Goal: Transaction & Acquisition: Purchase product/service

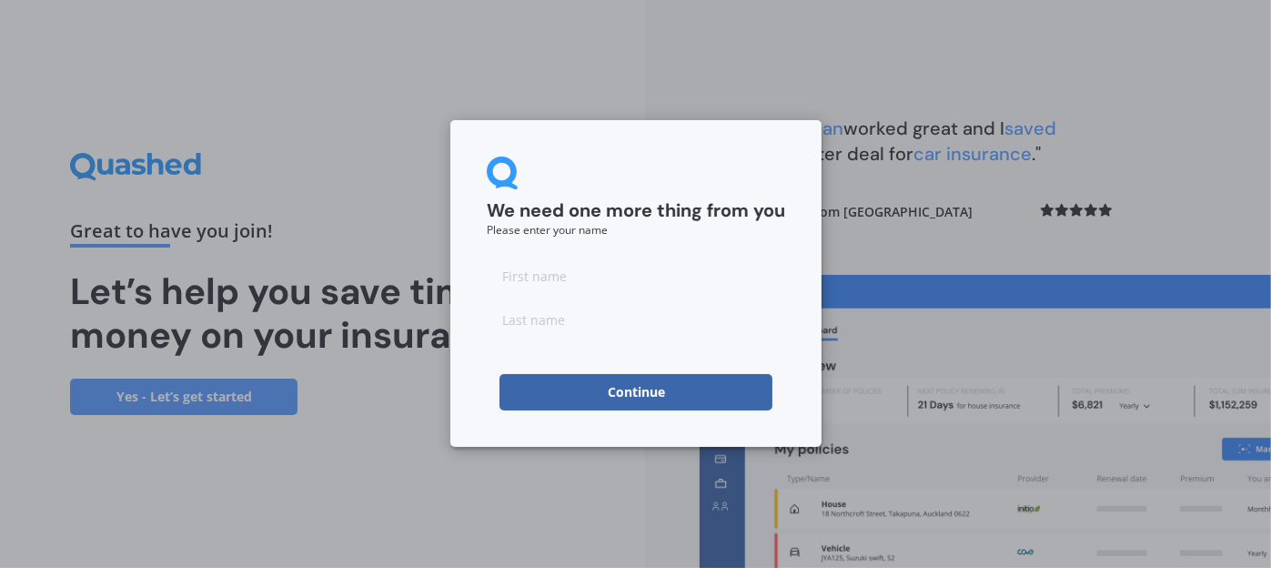
click at [618, 267] on input at bounding box center [636, 275] width 298 height 36
type input "[PERSON_NAME]"
type input "A"
click at [627, 406] on button "Continue" at bounding box center [635, 392] width 273 height 36
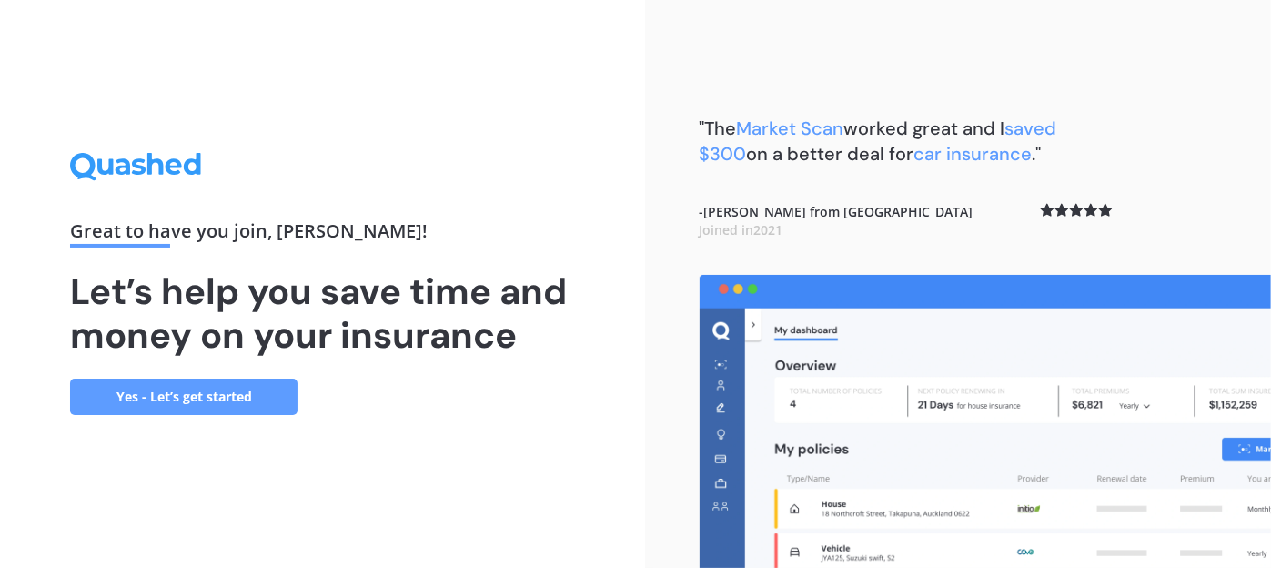
click at [289, 401] on link "Yes - Let’s get started" at bounding box center [183, 396] width 227 height 36
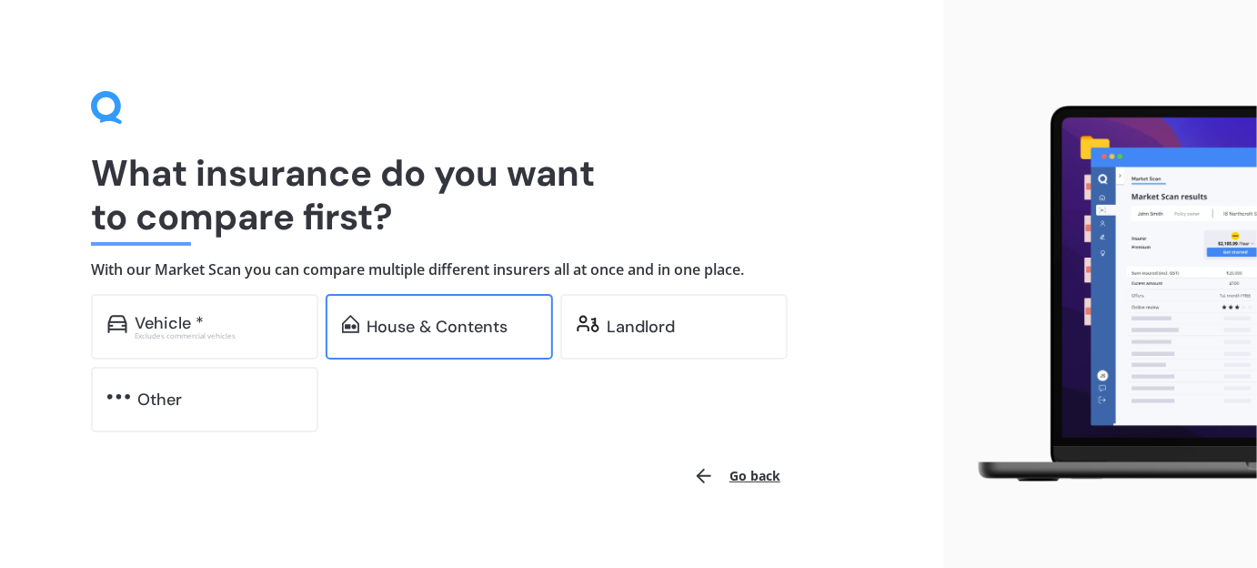
click at [394, 333] on div "House & Contents" at bounding box center [437, 326] width 141 height 18
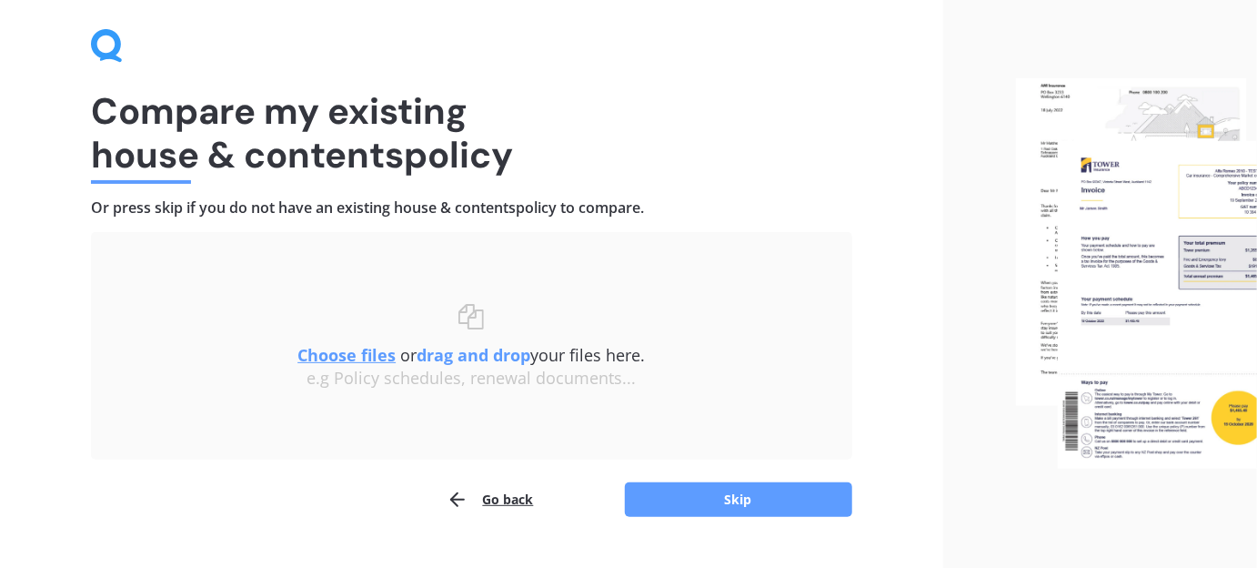
scroll to position [102, 0]
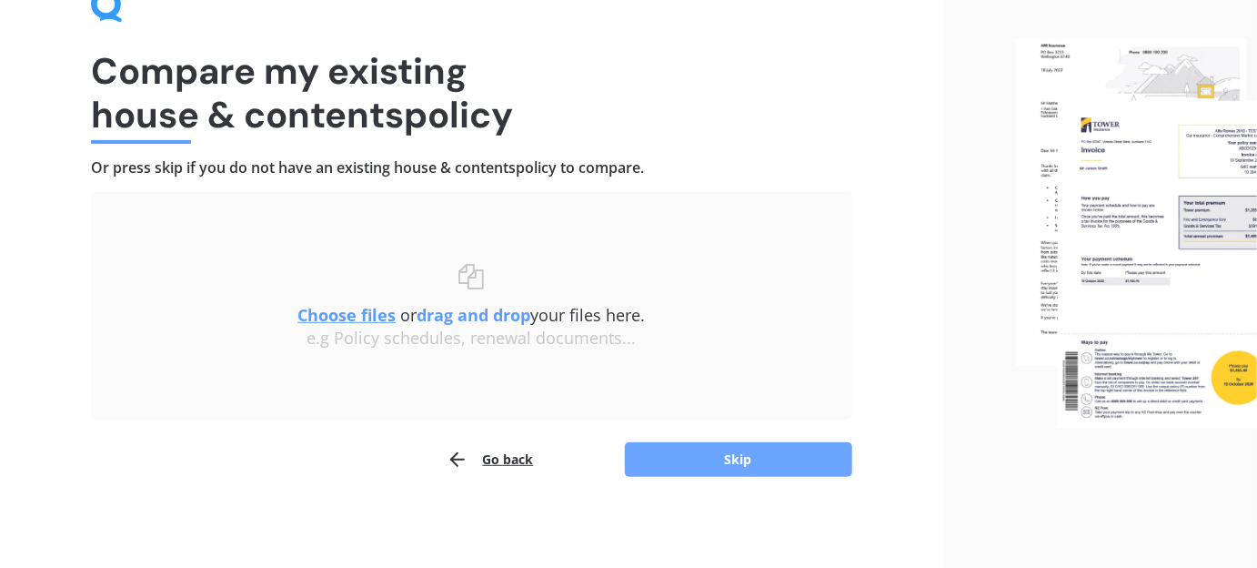
click at [701, 458] on button "Skip" at bounding box center [738, 459] width 227 height 35
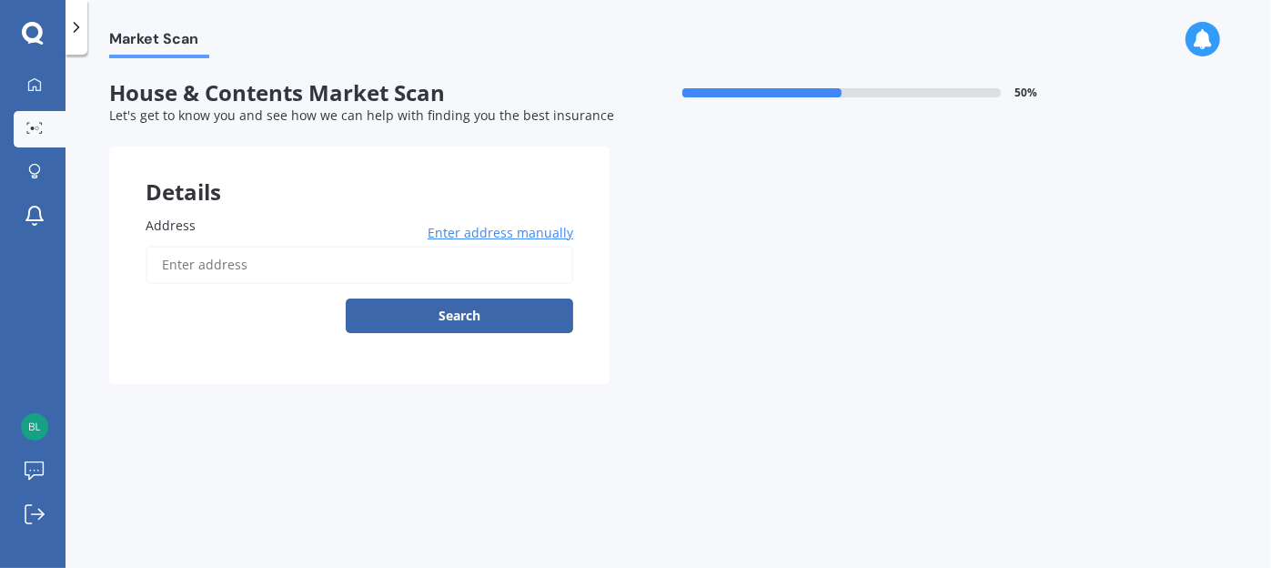
click at [488, 226] on span "Enter address manually" at bounding box center [500, 233] width 146 height 18
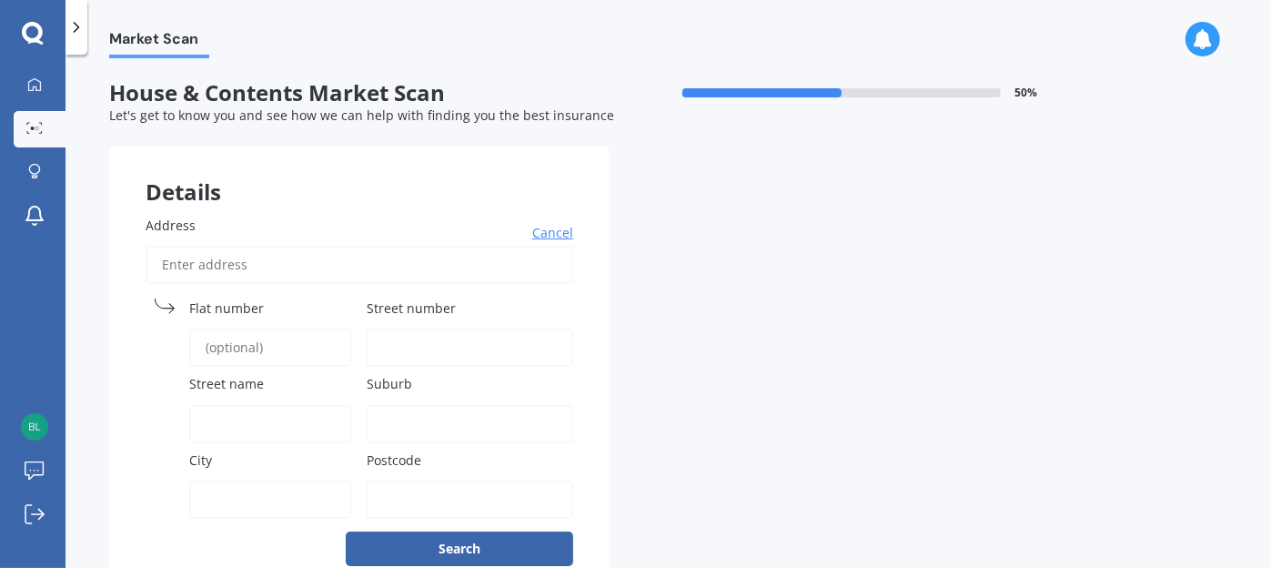
click at [457, 266] on input "Address" at bounding box center [359, 265] width 427 height 38
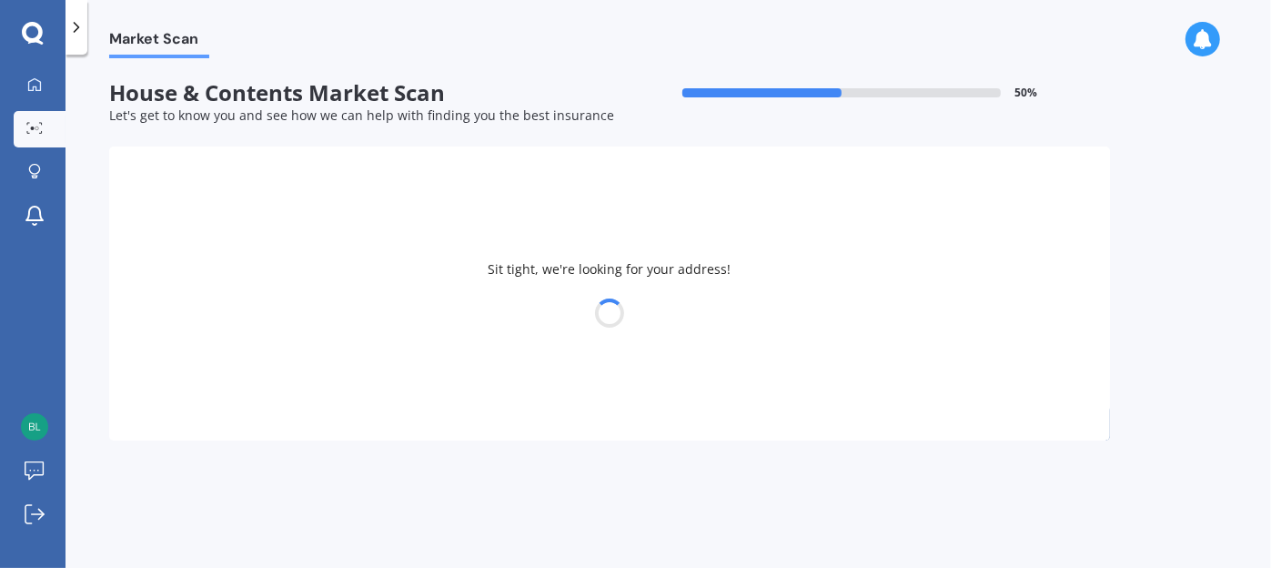
type input "[STREET_ADDRESS][PERSON_NAME] 2019"
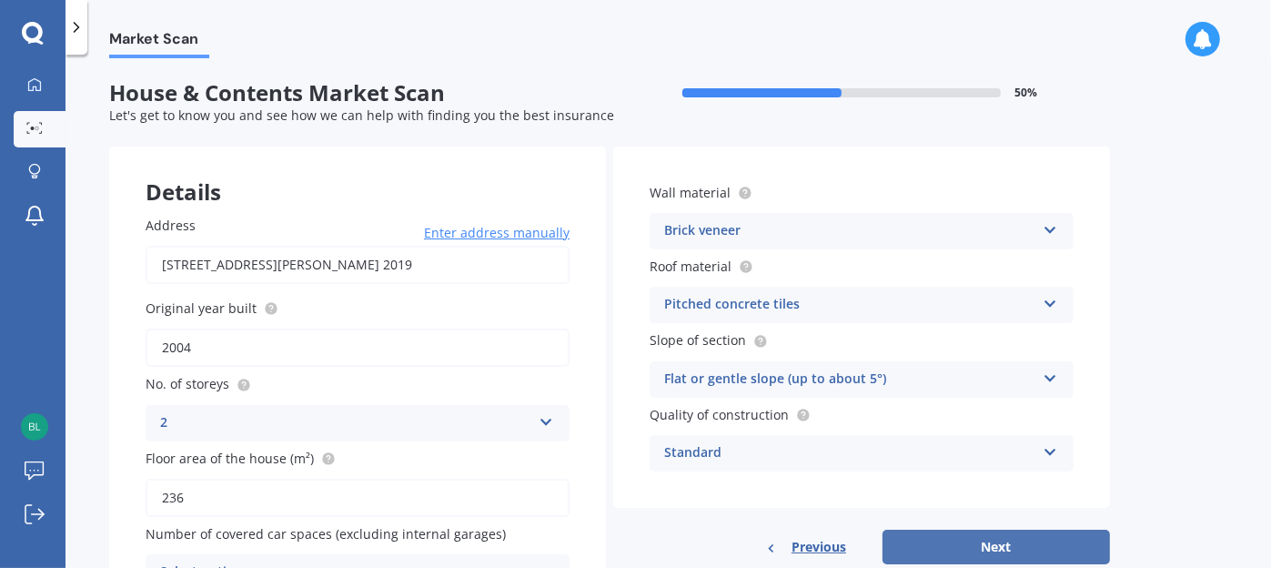
click at [1051, 546] on button "Next" at bounding box center [995, 546] width 227 height 35
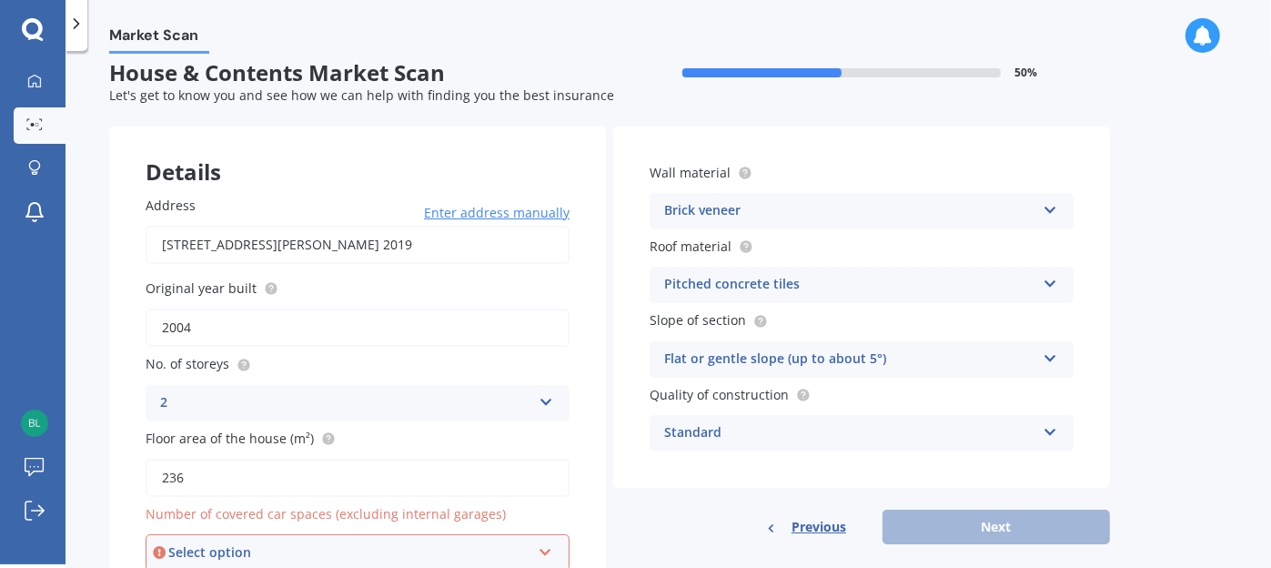
scroll to position [104, 0]
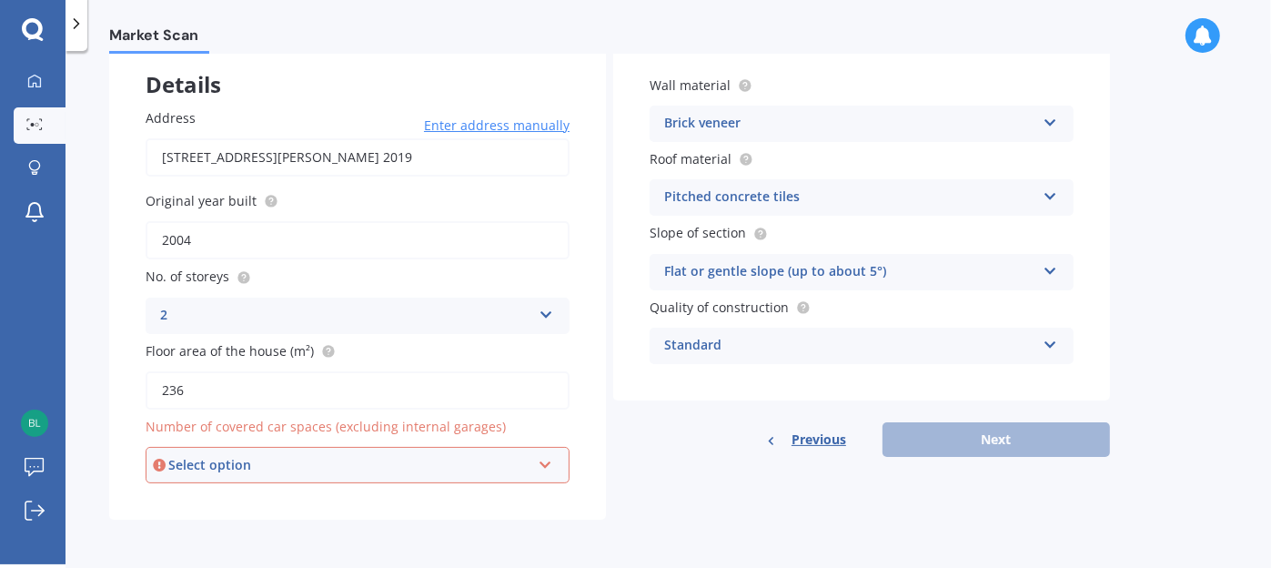
click at [296, 469] on div "Select option" at bounding box center [349, 465] width 362 height 20
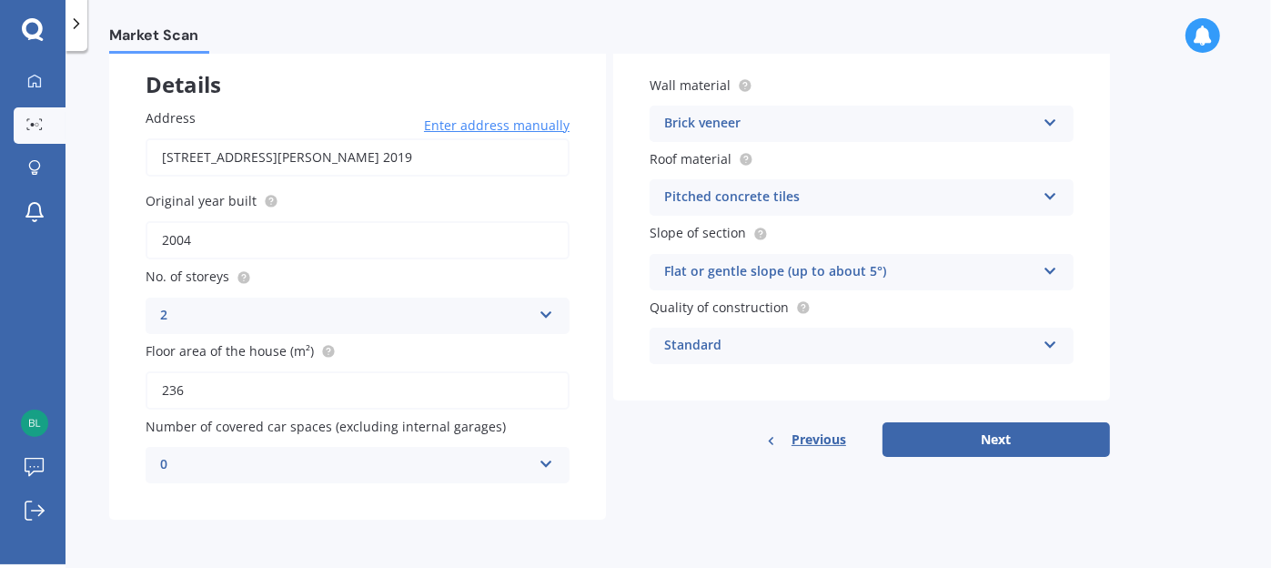
click at [311, 547] on div "Market Scan House & Contents Market Scan 50 % Let's get to know you and see how…" at bounding box center [667, 311] width 1205 height 513
click at [940, 443] on button "Next" at bounding box center [995, 439] width 227 height 35
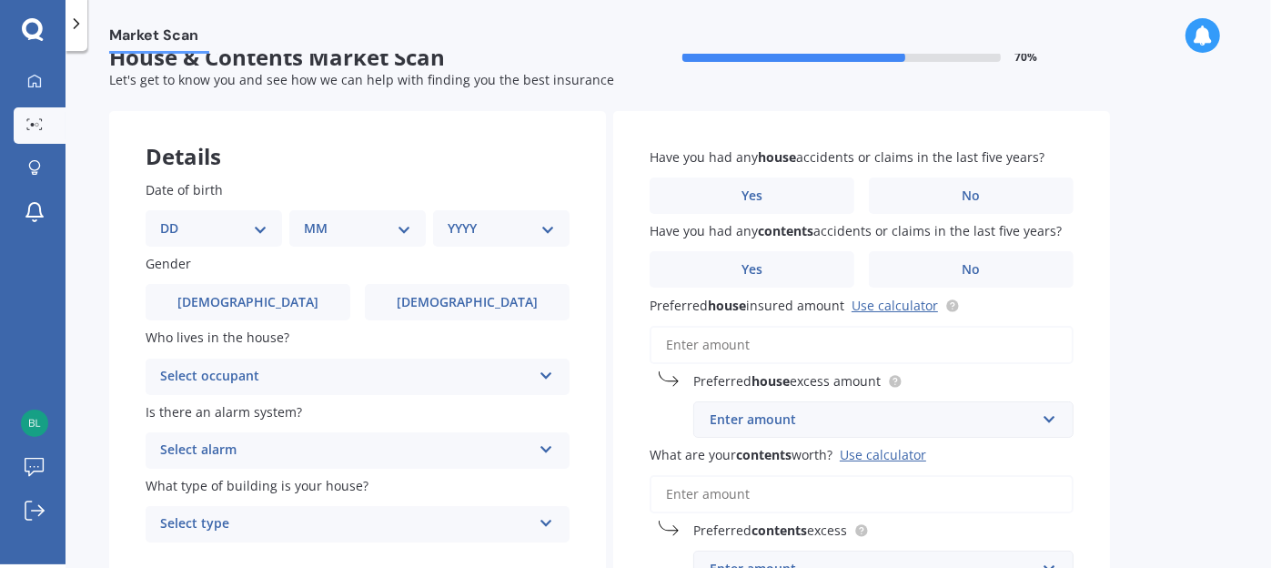
scroll to position [0, 0]
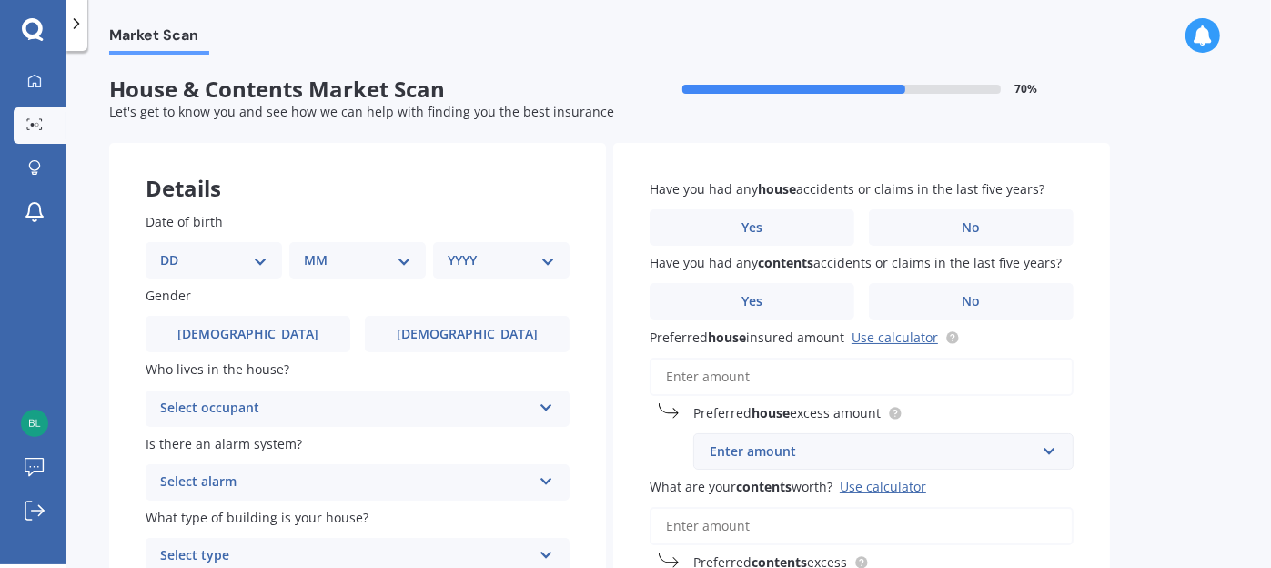
click at [342, 407] on div "Select occupant" at bounding box center [345, 408] width 371 height 22
click at [263, 439] on div "Owner" at bounding box center [357, 443] width 422 height 33
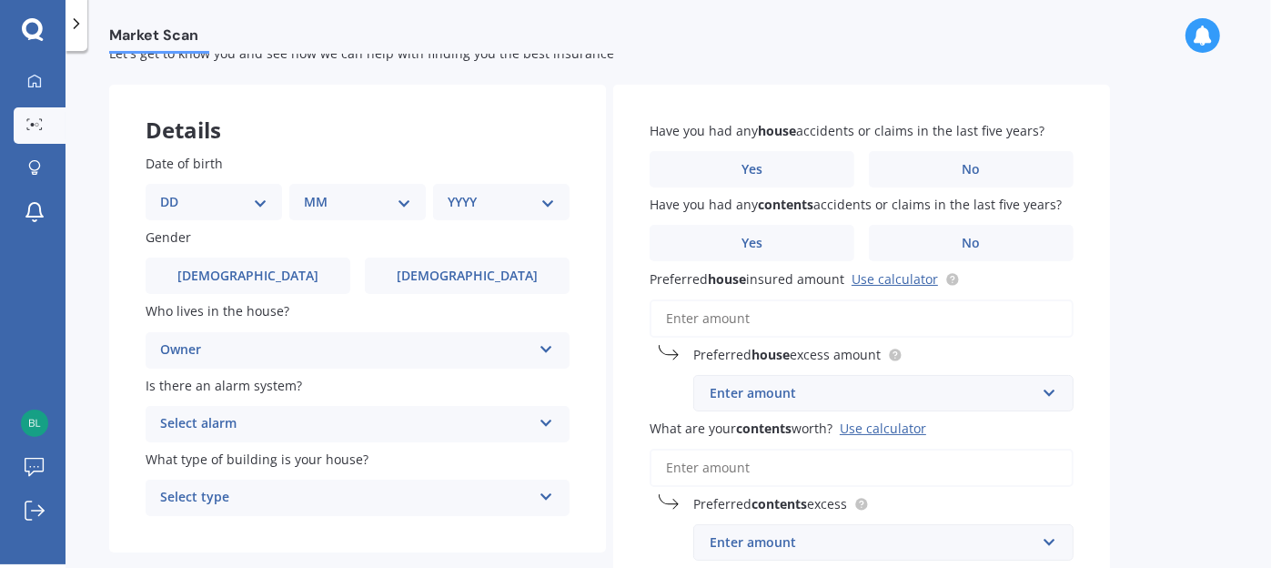
scroll to position [91, 0]
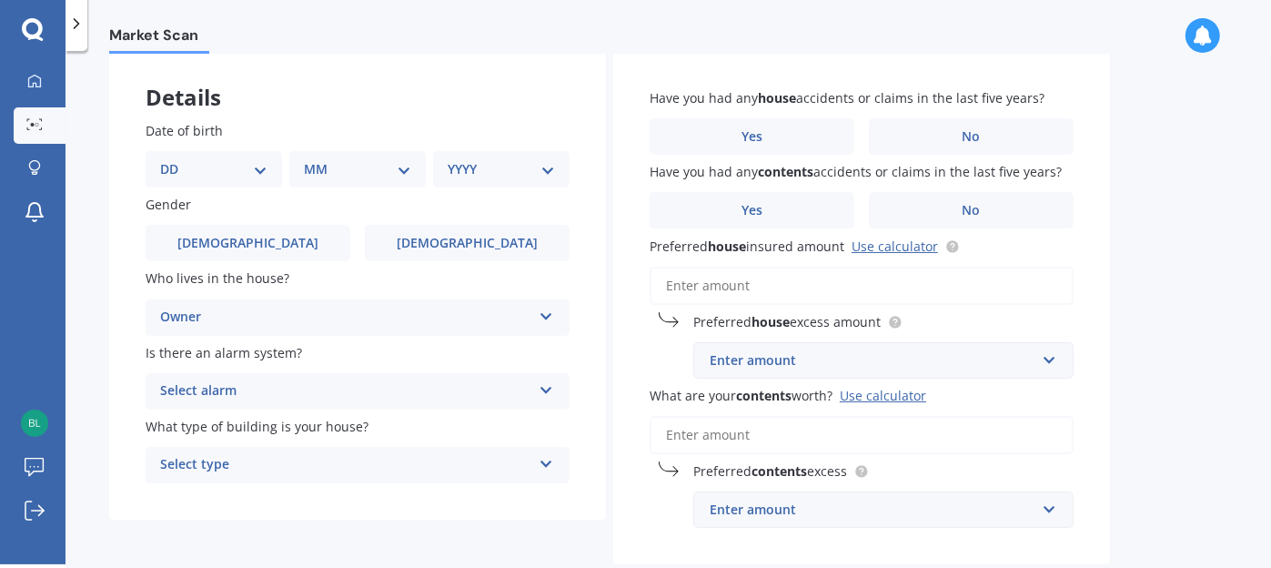
click at [290, 397] on div "Select alarm" at bounding box center [345, 391] width 371 height 22
click at [265, 428] on div "Yes, monitored" at bounding box center [357, 426] width 422 height 33
click at [266, 459] on div "Select type" at bounding box center [345, 465] width 371 height 22
click at [305, 523] on div "Details Date of birth DD 01 02 03 04 05 06 07 08 09 10 11 12 13 14 15 16 17 18 …" at bounding box center [609, 336] width 1000 height 569
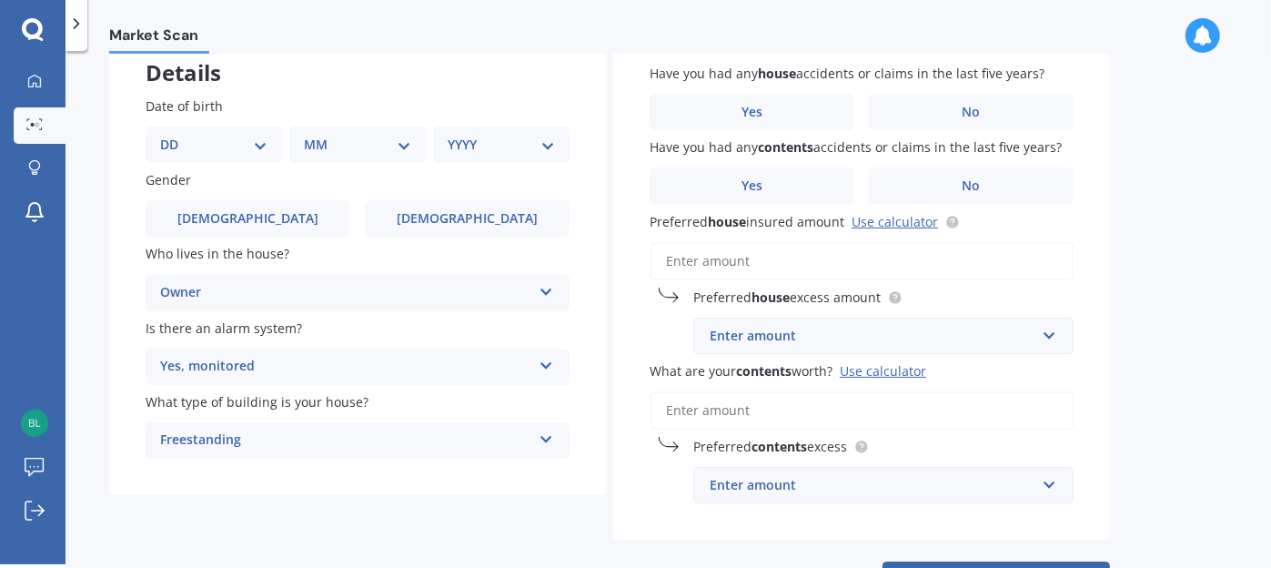
scroll to position [11, 0]
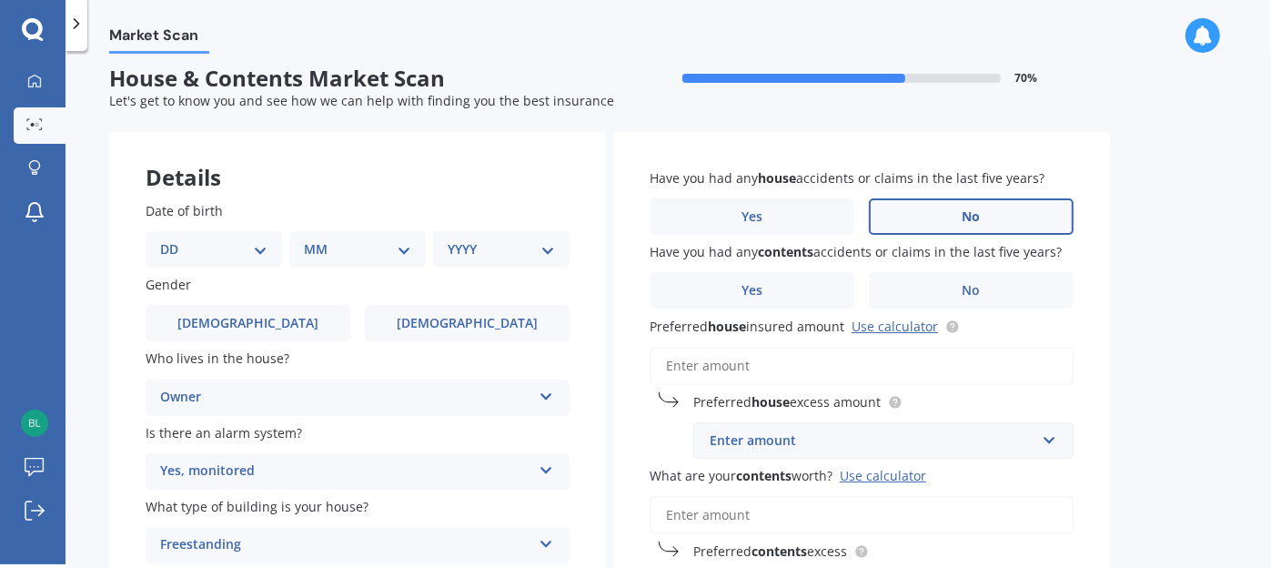
click at [934, 221] on label "No" at bounding box center [971, 216] width 205 height 36
click at [0, 0] on input "No" at bounding box center [0, 0] width 0 height 0
click at [914, 278] on label "No" at bounding box center [971, 290] width 205 height 36
click at [0, 0] on input "No" at bounding box center [0, 0] width 0 height 0
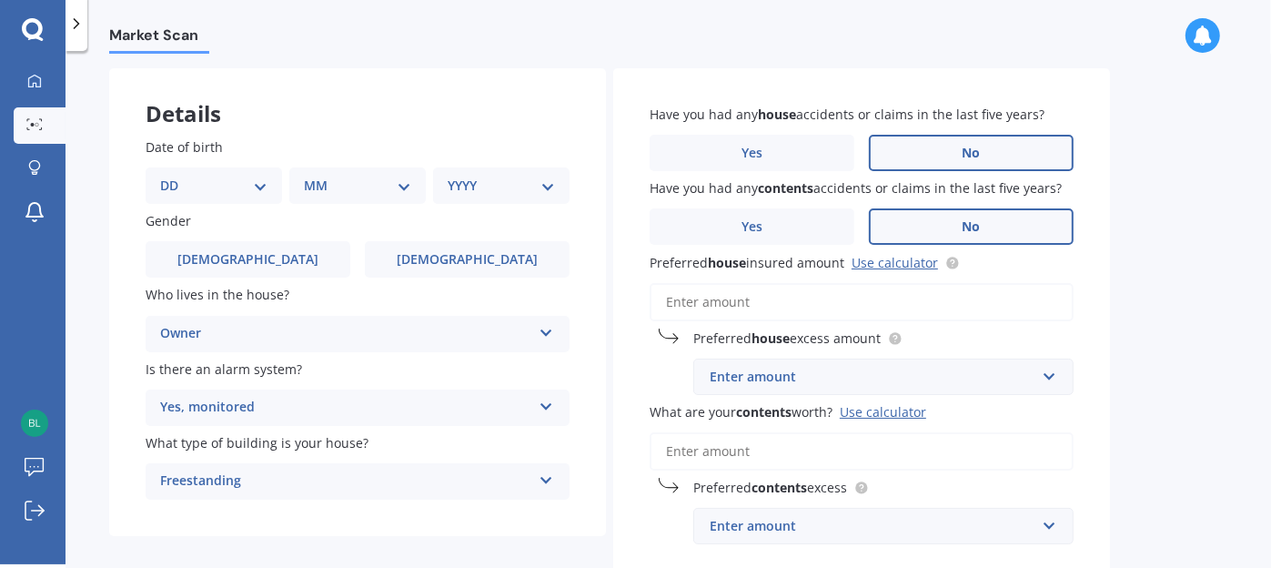
scroll to position [101, 0]
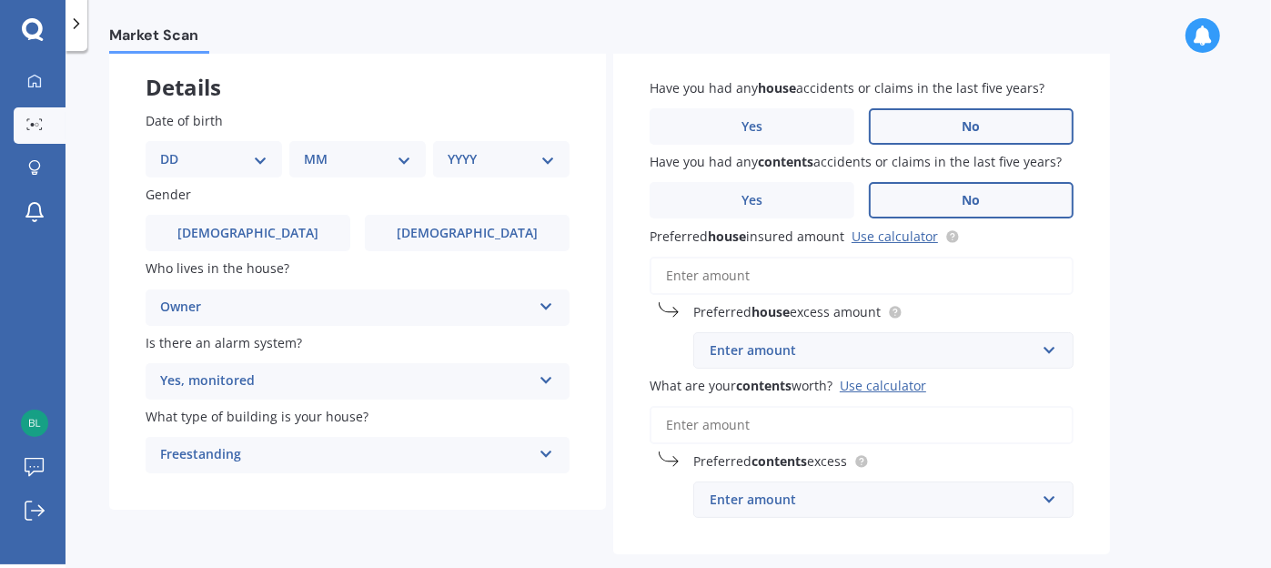
click at [745, 272] on input "Preferred house insured amount Use calculator" at bounding box center [861, 275] width 424 height 38
click at [798, 348] on div "Enter amount" at bounding box center [872, 350] width 326 height 20
drag, startPoint x: 1153, startPoint y: 288, endPoint x: 1073, endPoint y: 325, distance: 87.9
click at [1151, 288] on div "Market Scan House & Contents Market Scan 70 % Let's get to know you and see how…" at bounding box center [667, 311] width 1205 height 513
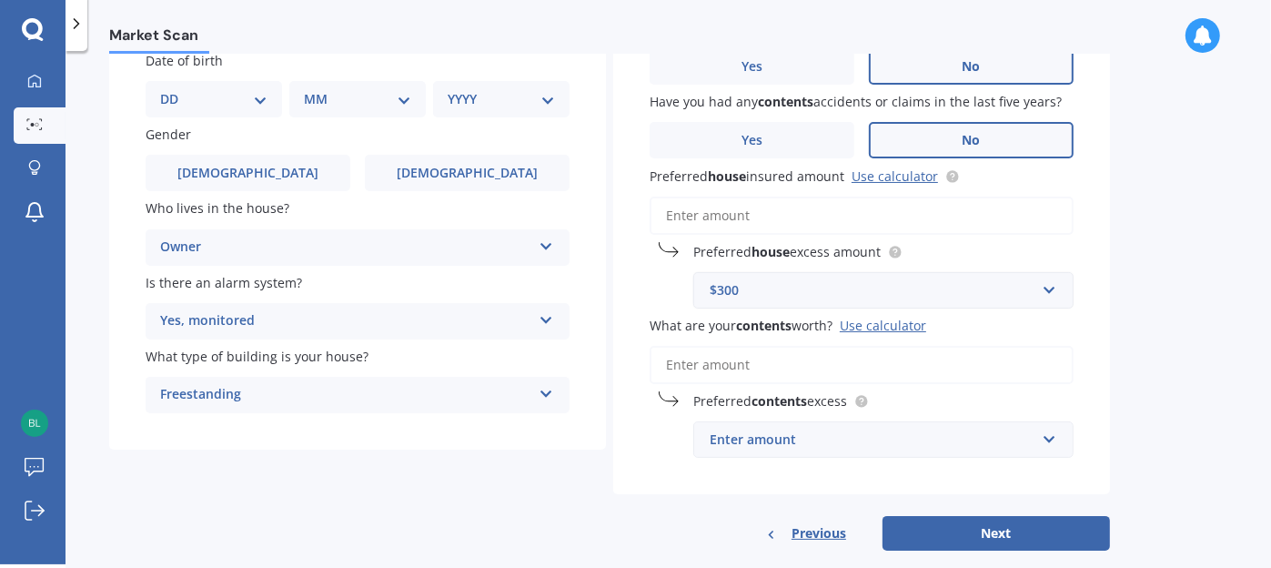
scroll to position [193, 0]
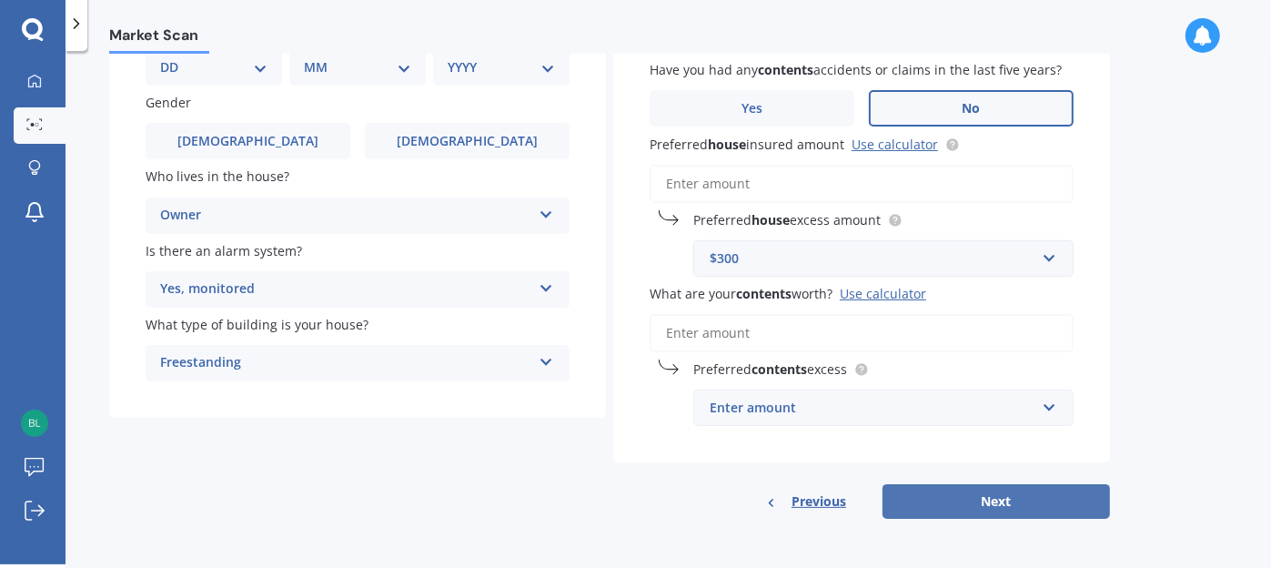
click at [979, 505] on button "Next" at bounding box center [995, 501] width 227 height 35
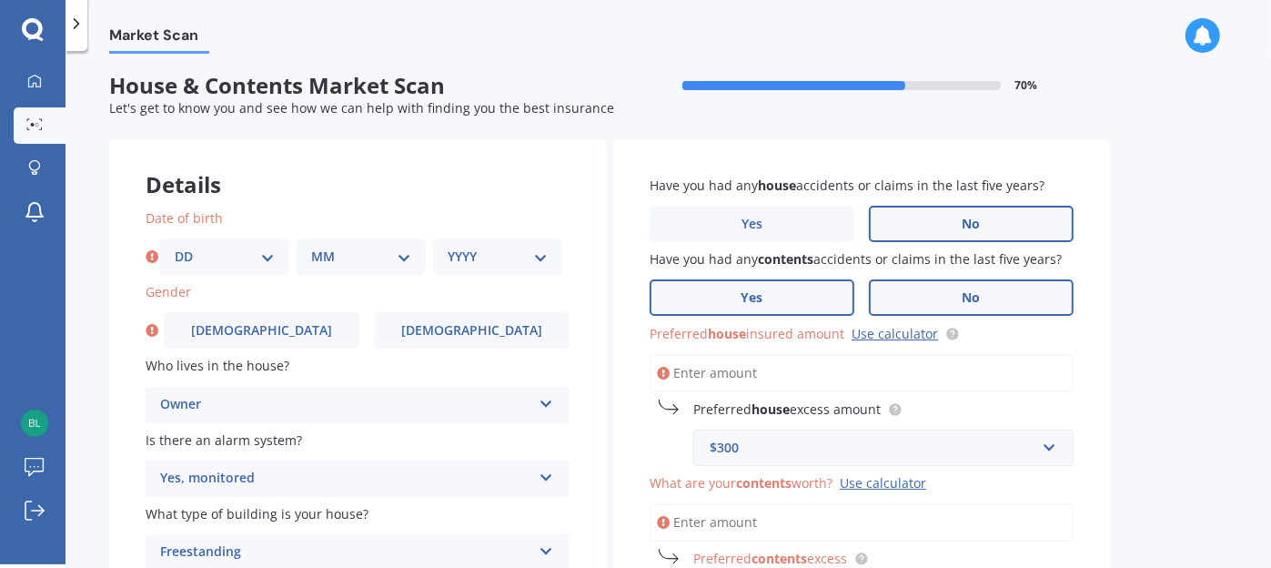
scroll to position [0, 0]
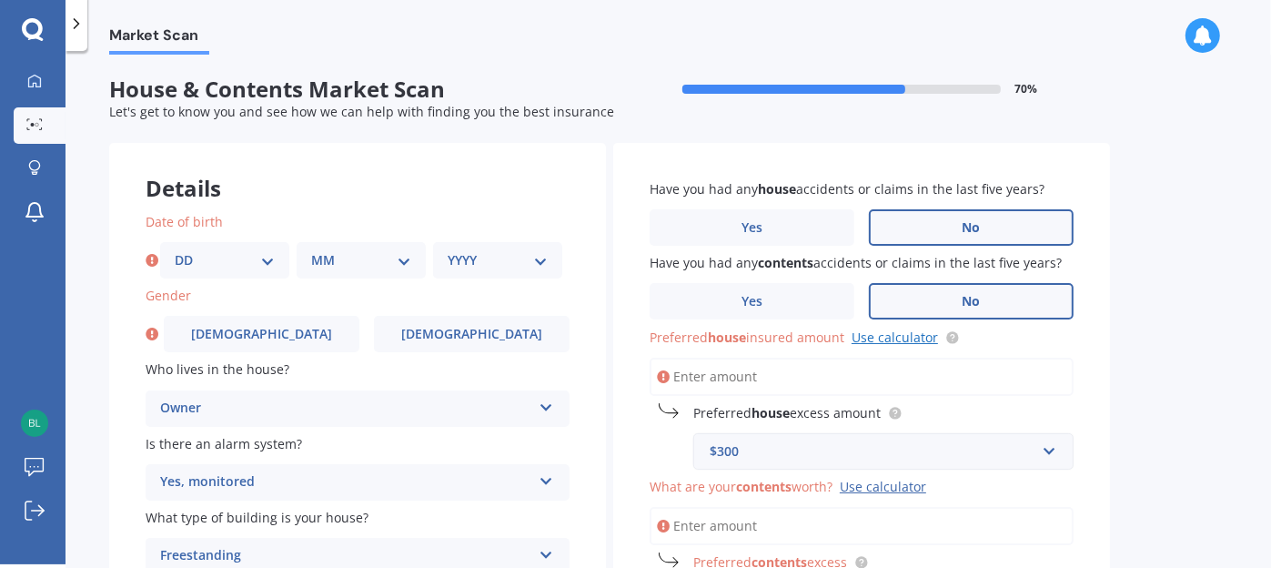
click at [912, 338] on link "Use calculator" at bounding box center [894, 336] width 86 height 17
click at [748, 370] on input "Preferred house insured amount Use calculator" at bounding box center [861, 376] width 424 height 38
paste input "$957,280"
type input "$957,280"
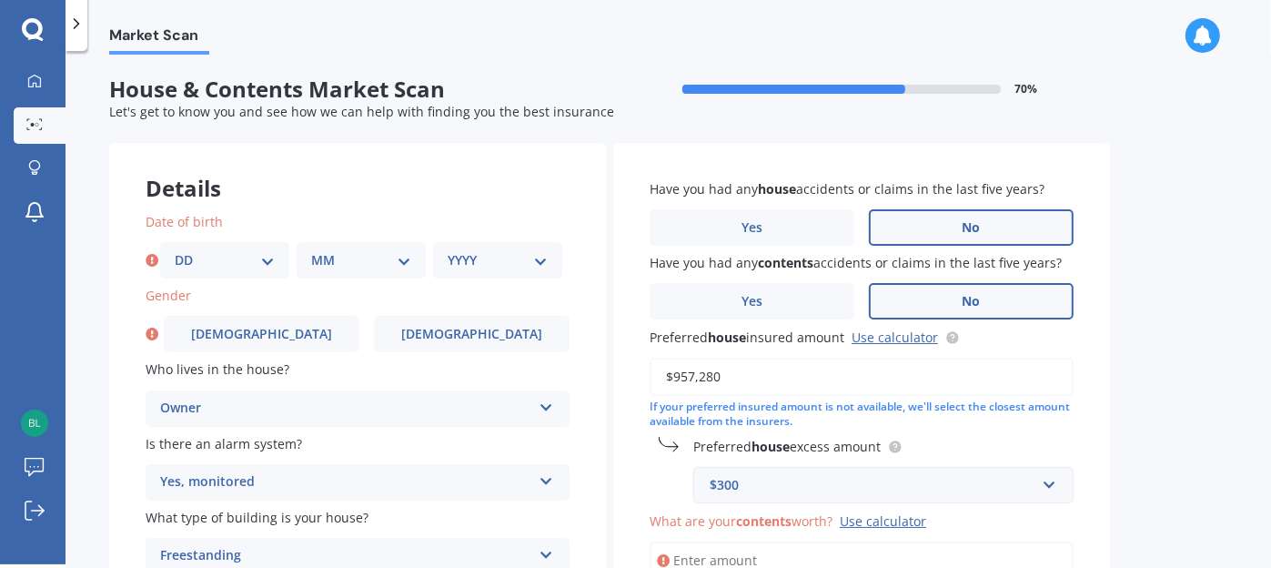
scroll to position [91, 0]
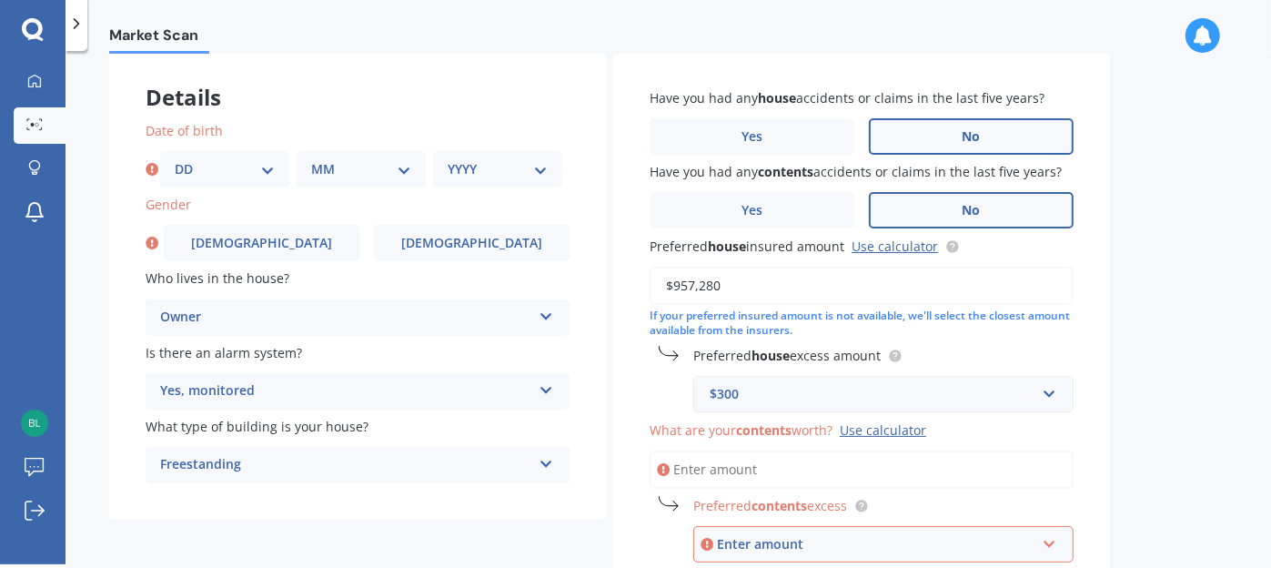
drag, startPoint x: 740, startPoint y: 287, endPoint x: 645, endPoint y: 289, distance: 95.5
click at [646, 291] on div "Have you had any house accidents or claims in the last five years? Yes No Have …" at bounding box center [861, 325] width 497 height 547
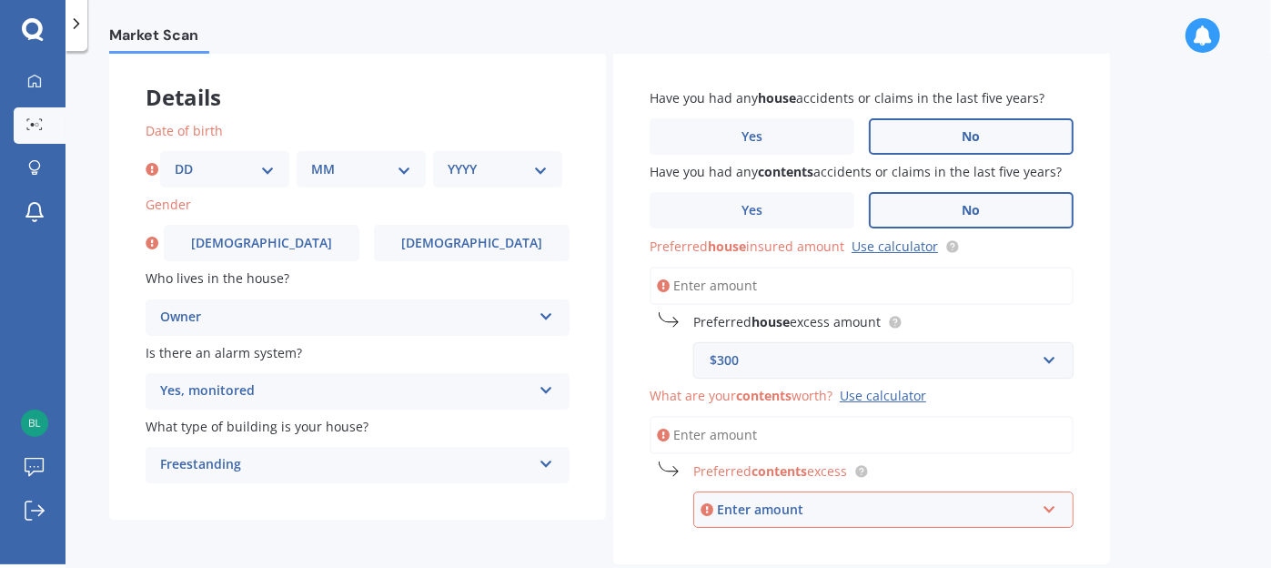
click at [754, 357] on div "$300" at bounding box center [872, 360] width 326 height 20
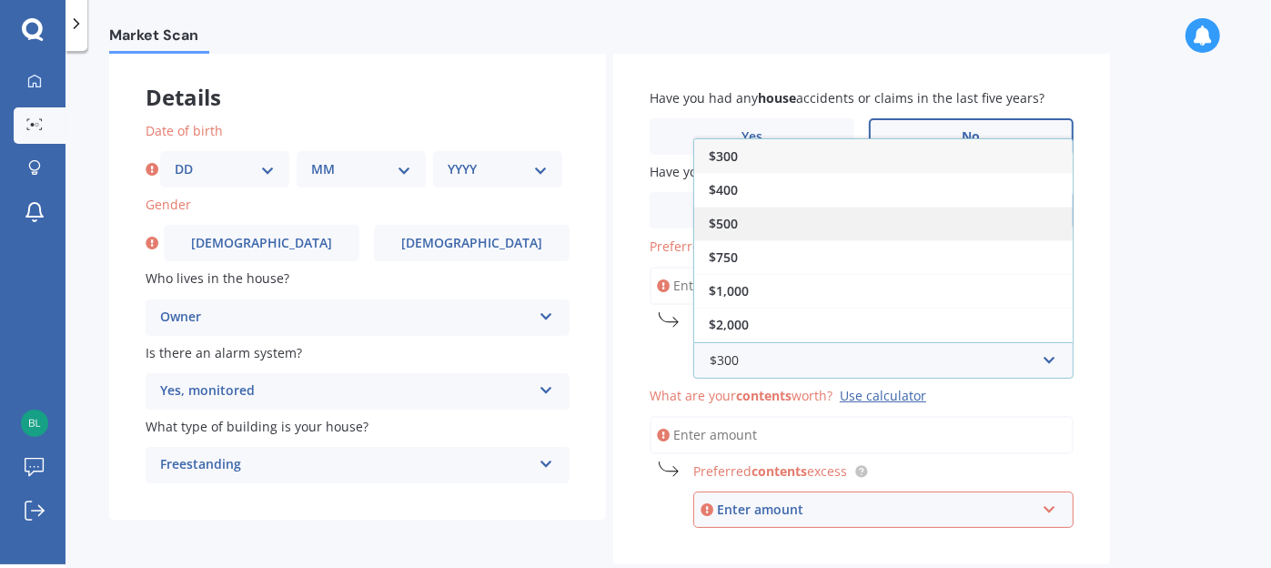
click at [719, 219] on span "$500" at bounding box center [723, 223] width 29 height 17
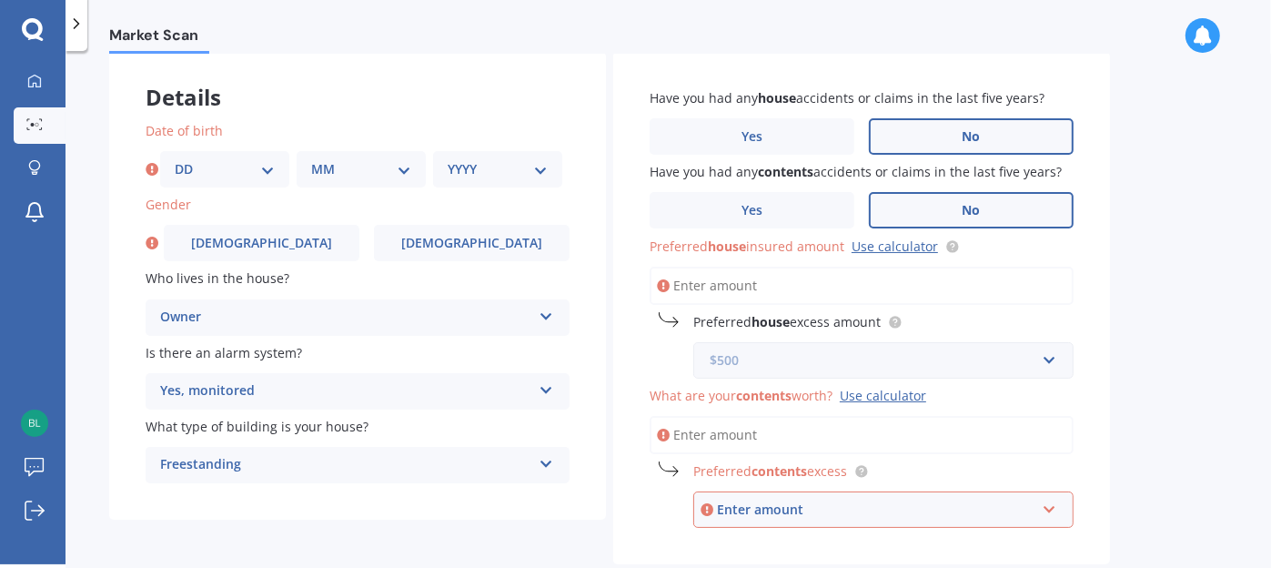
scroll to position [193, 0]
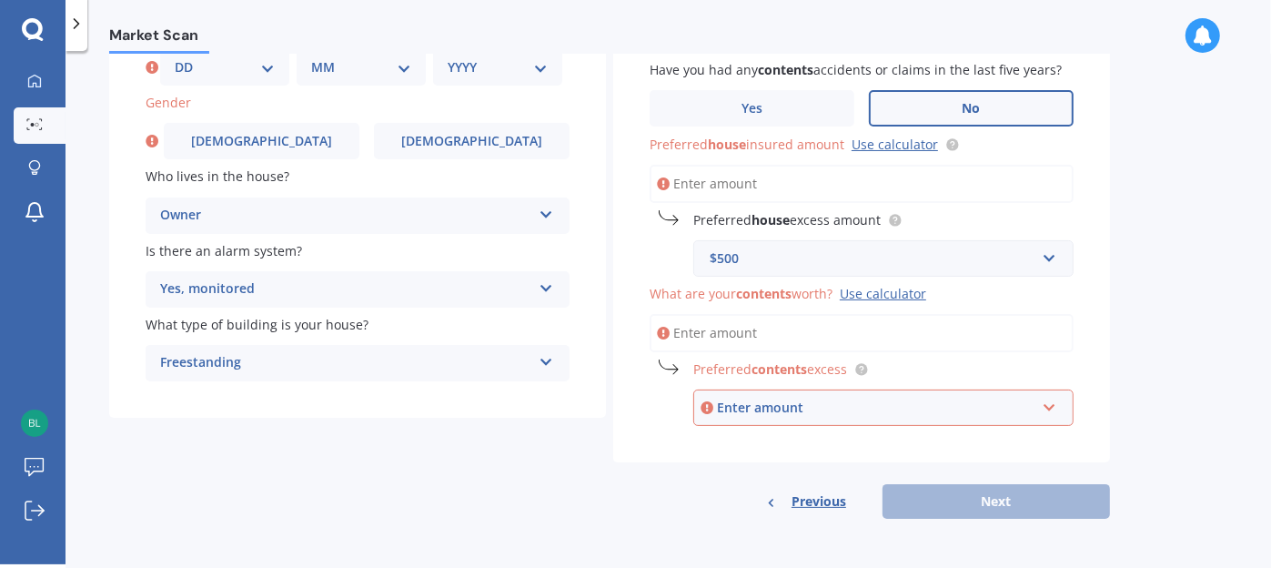
click at [729, 330] on input "What are your contents worth? Use calculator" at bounding box center [861, 333] width 424 height 38
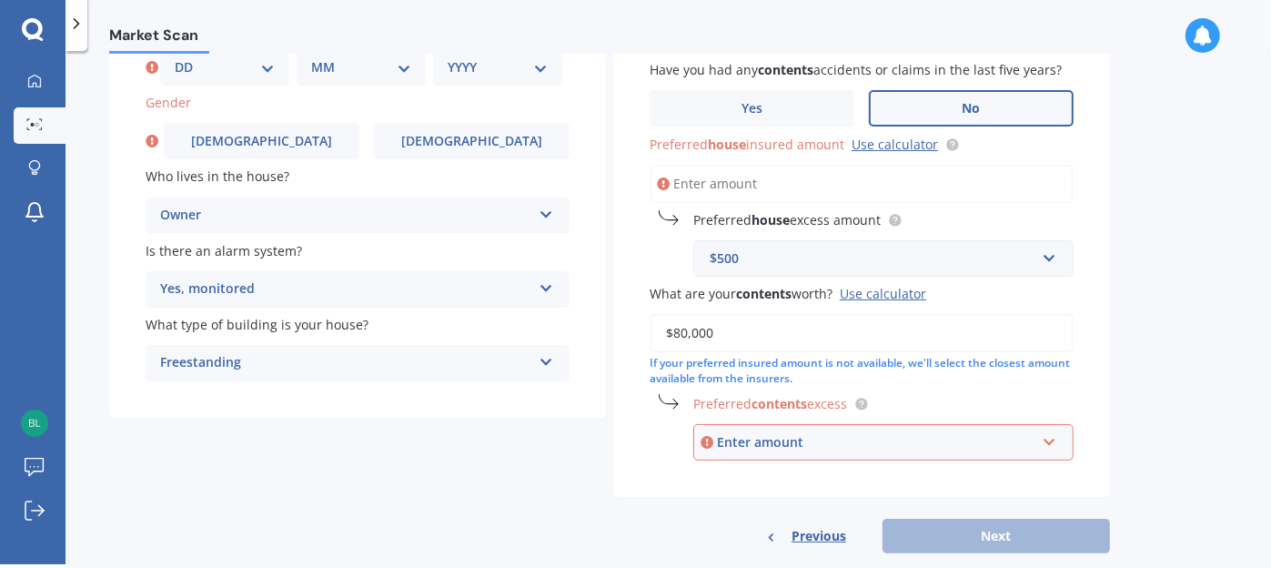
type input "$80,000"
click at [930, 499] on div "Have you had any house accidents or claims in the last five years? Yes No Have …" at bounding box center [861, 251] width 497 height 603
click at [793, 435] on div "Enter amount" at bounding box center [876, 442] width 318 height 20
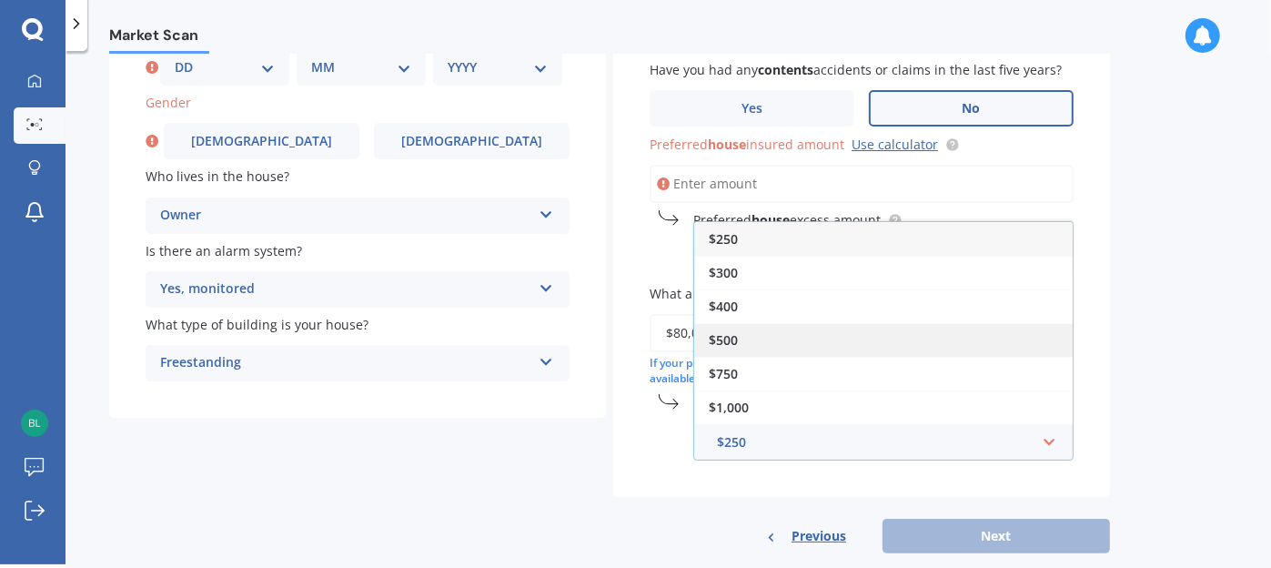
click at [737, 338] on span "$500" at bounding box center [723, 339] width 29 height 17
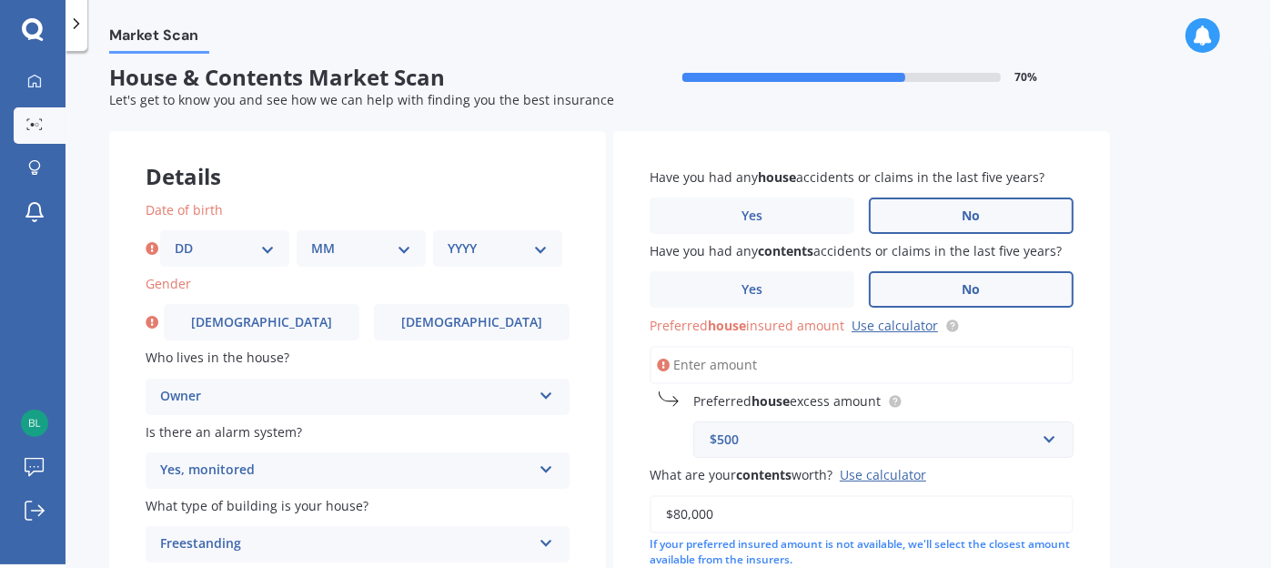
scroll to position [11, 0]
click at [760, 371] on input "Preferred house insured amount Use calculator" at bounding box center [861, 366] width 424 height 38
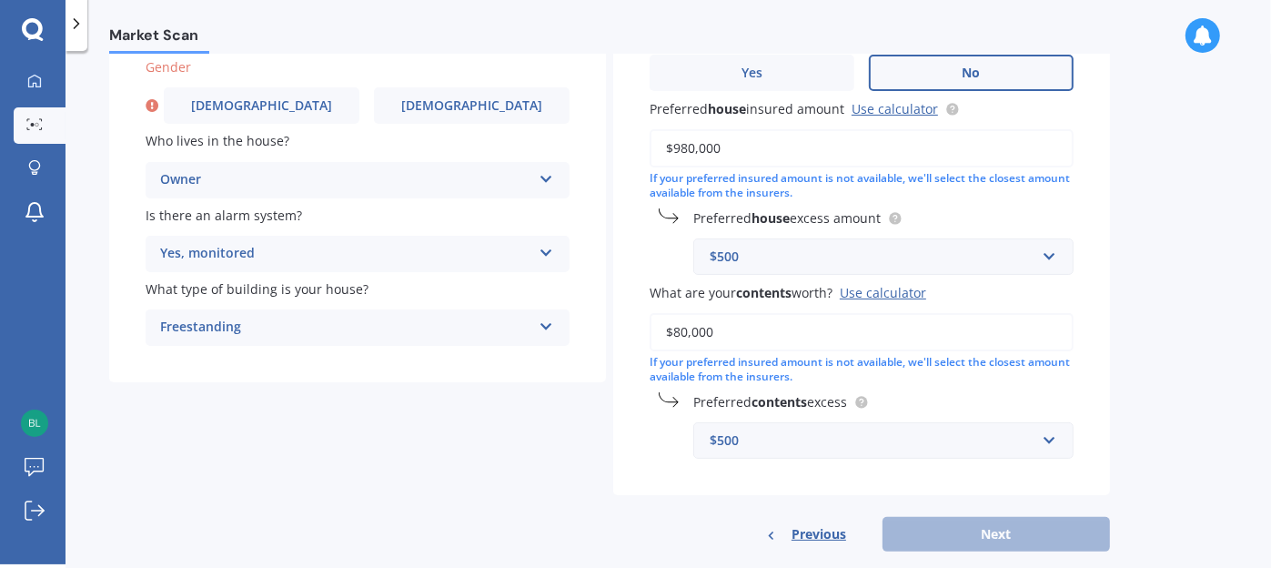
scroll to position [261, 0]
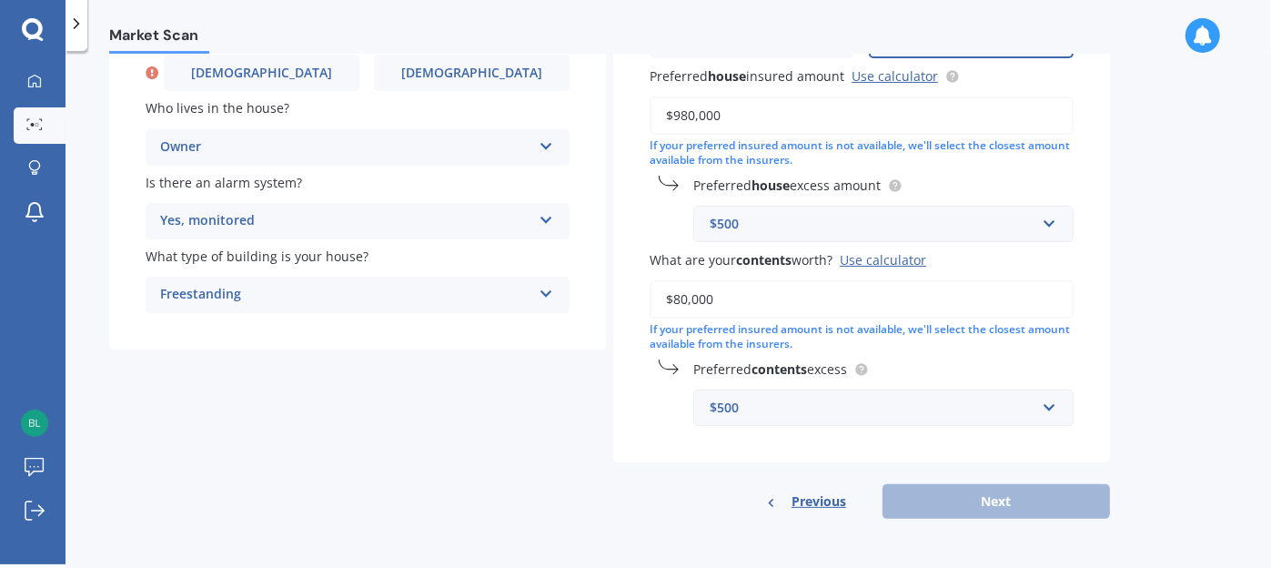
type input "$980,000"
click at [925, 488] on div "Previous Next" at bounding box center [861, 501] width 497 height 35
click at [925, 500] on div "Previous Next" at bounding box center [861, 501] width 497 height 35
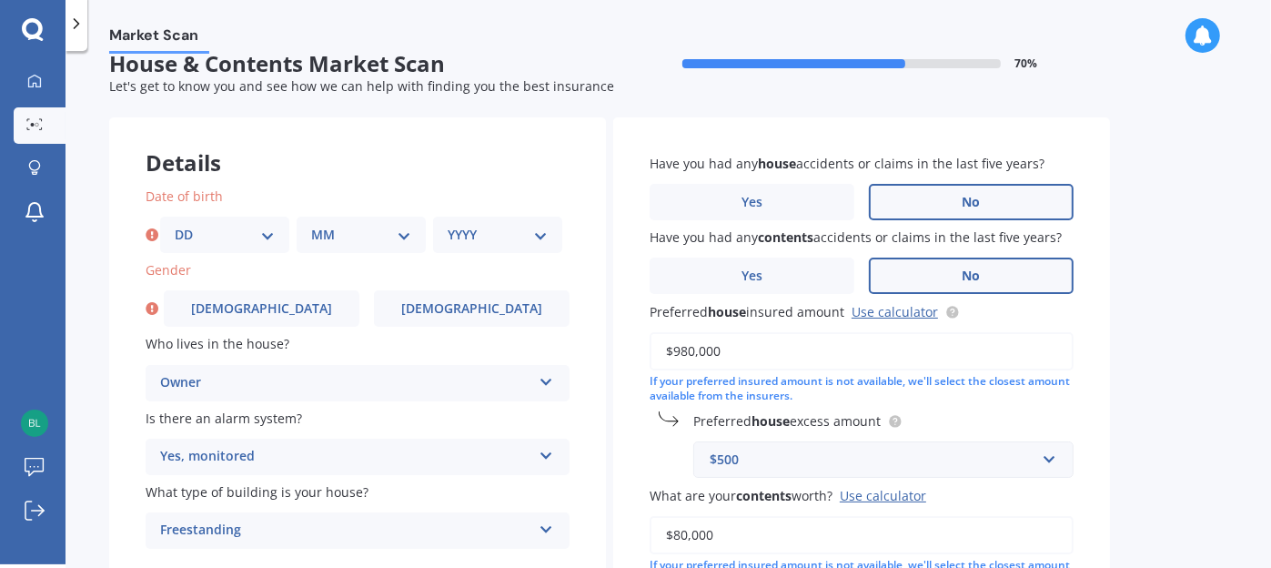
scroll to position [0, 0]
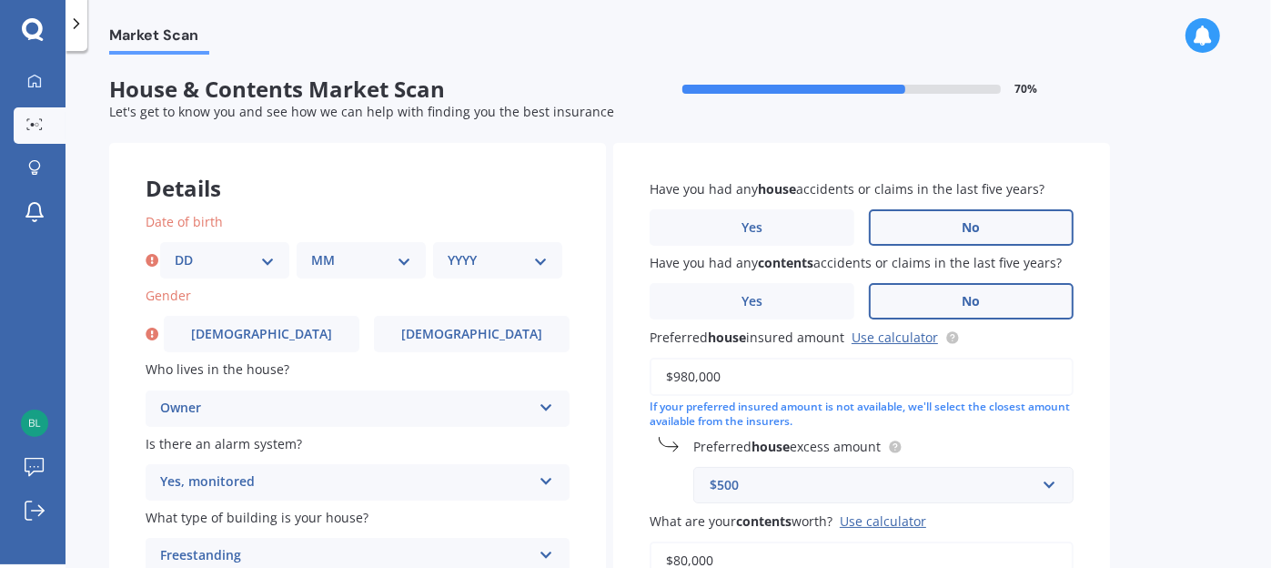
drag, startPoint x: 182, startPoint y: 251, endPoint x: 199, endPoint y: 286, distance: 38.6
click at [185, 257] on select "DD 01 02 03 04 05 06 07 08 09 10 11 12 13 14 15 16 17 18 19 20 21 22 23 24 25 2…" at bounding box center [225, 260] width 100 height 20
select select "12"
click at [175, 250] on select "DD 01 02 03 04 05 06 07 08 09 10 11 12 13 14 15 16 17 18 19 20 21 22 23 24 25 2…" at bounding box center [225, 260] width 100 height 20
click at [308, 270] on div "MM 01 02 03 04 05 06 07 08 09 10 11 12" at bounding box center [361, 260] width 129 height 36
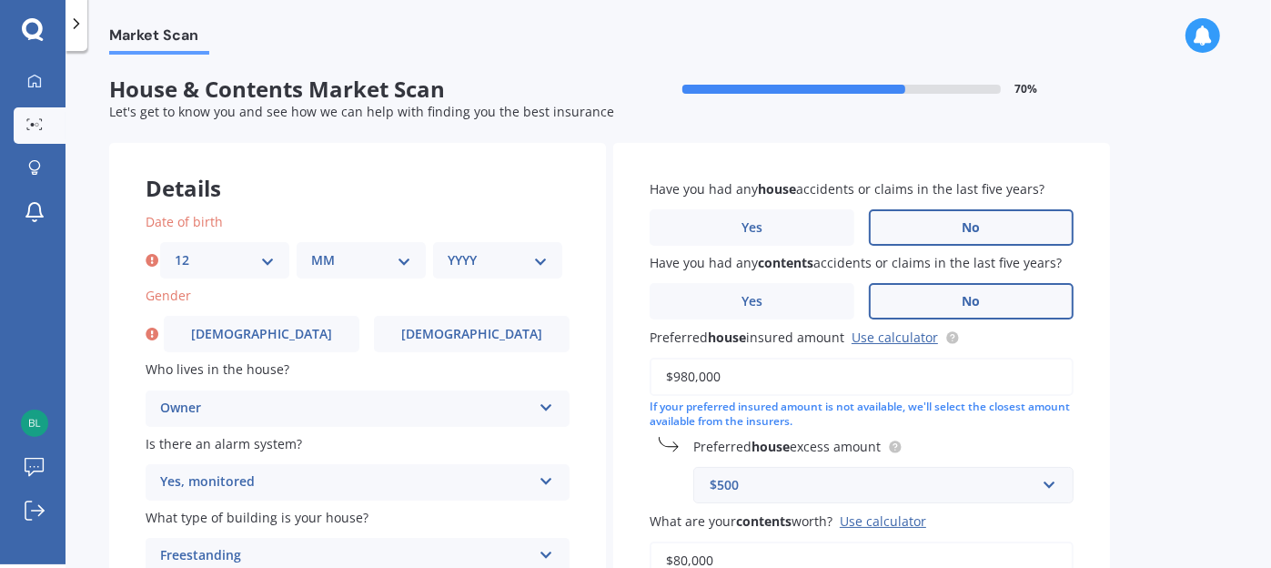
click at [327, 262] on select "MM 01 02 03 04 05 06 07 08 09 10 11 12" at bounding box center [361, 260] width 100 height 20
select select "12"
click at [311, 250] on select "MM 01 02 03 04 05 06 07 08 09 10 11 12" at bounding box center [361, 260] width 100 height 20
click at [495, 266] on select "YYYY 2009 2008 2007 2006 2005 2004 2003 2002 2001 2000 1999 1998 1997 1996 1995…" at bounding box center [497, 260] width 100 height 20
select select "1970"
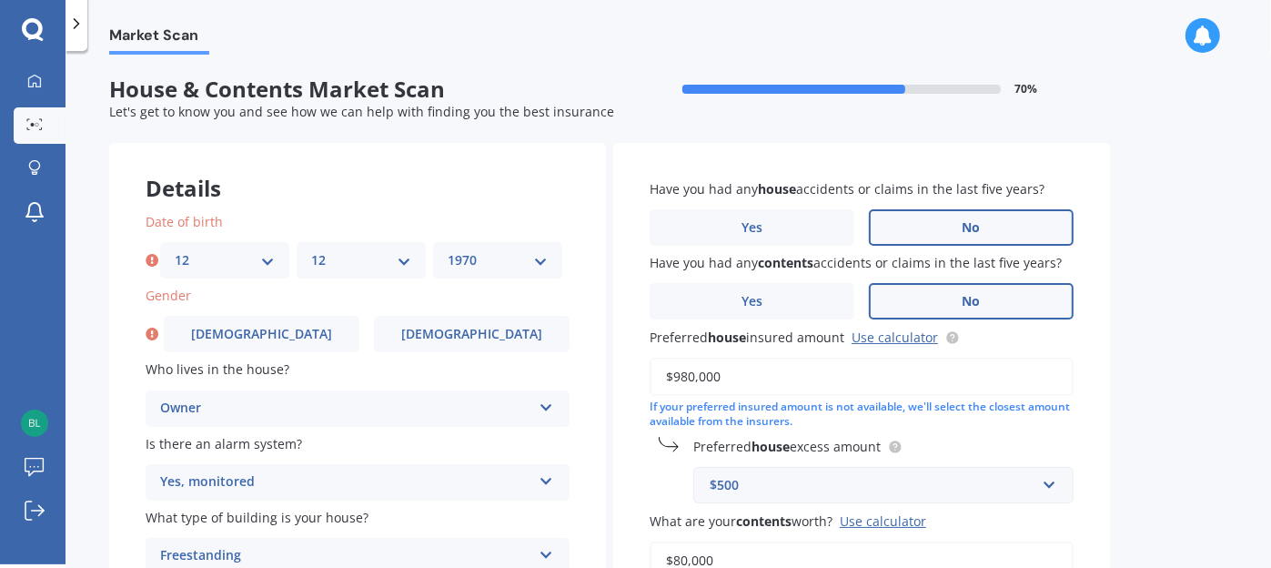
click at [447, 250] on select "YYYY 2009 2008 2007 2006 2005 2004 2003 2002 2001 2000 1999 1998 1997 1996 1995…" at bounding box center [497, 260] width 100 height 20
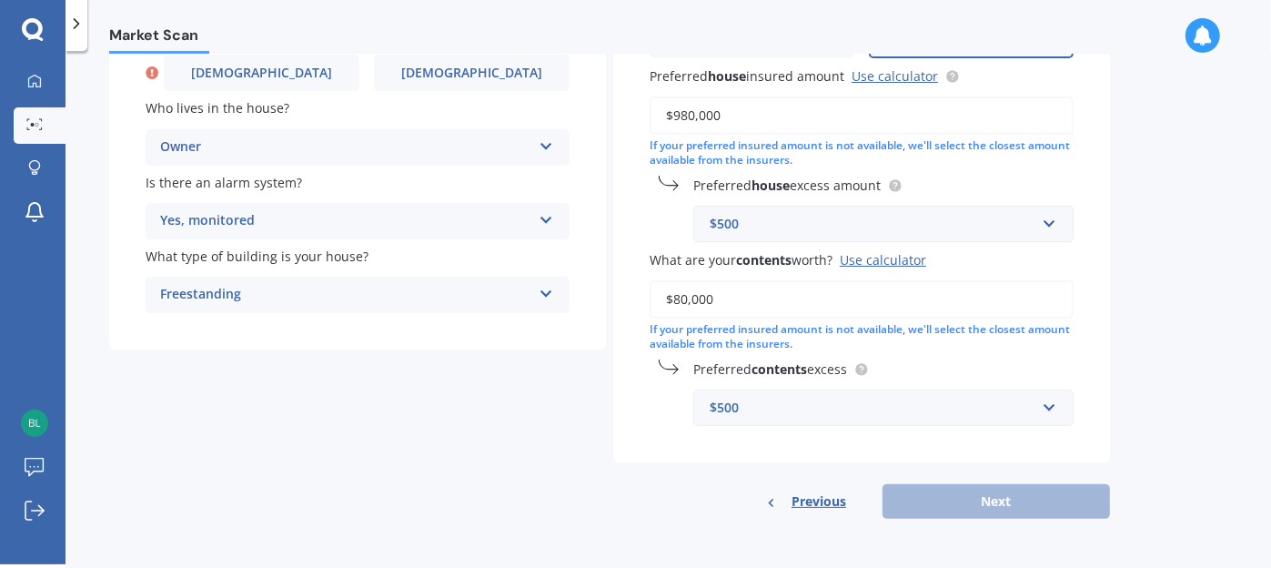
scroll to position [169, 0]
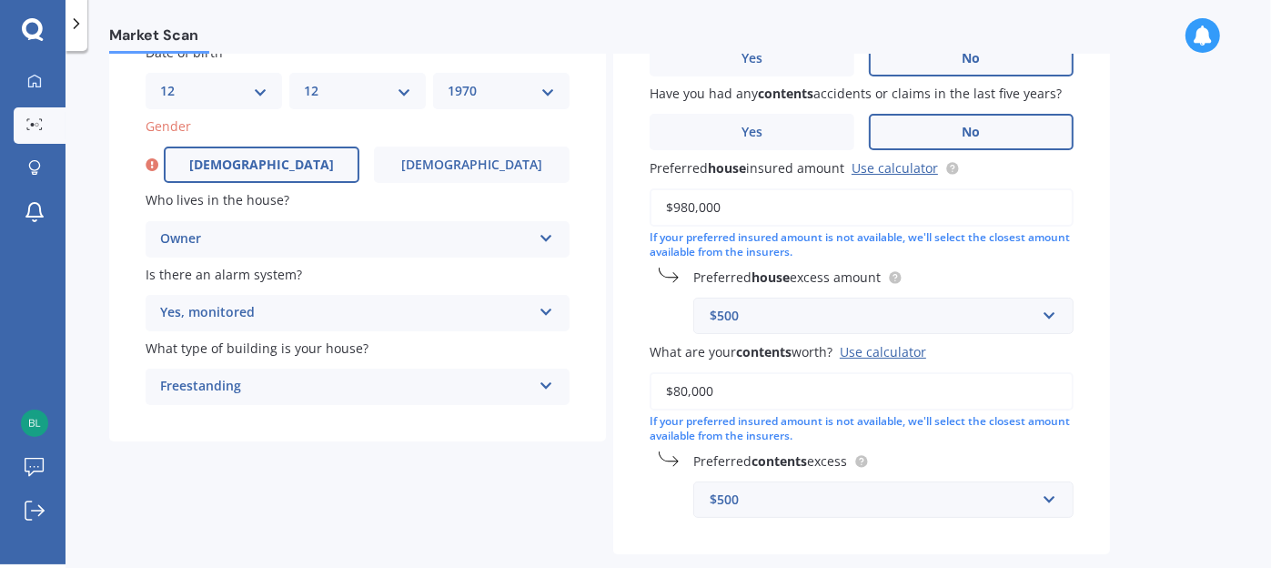
click at [268, 165] on span "[DEMOGRAPHIC_DATA]" at bounding box center [261, 164] width 145 height 15
click at [0, 0] on input "[DEMOGRAPHIC_DATA]" at bounding box center [0, 0] width 0 height 0
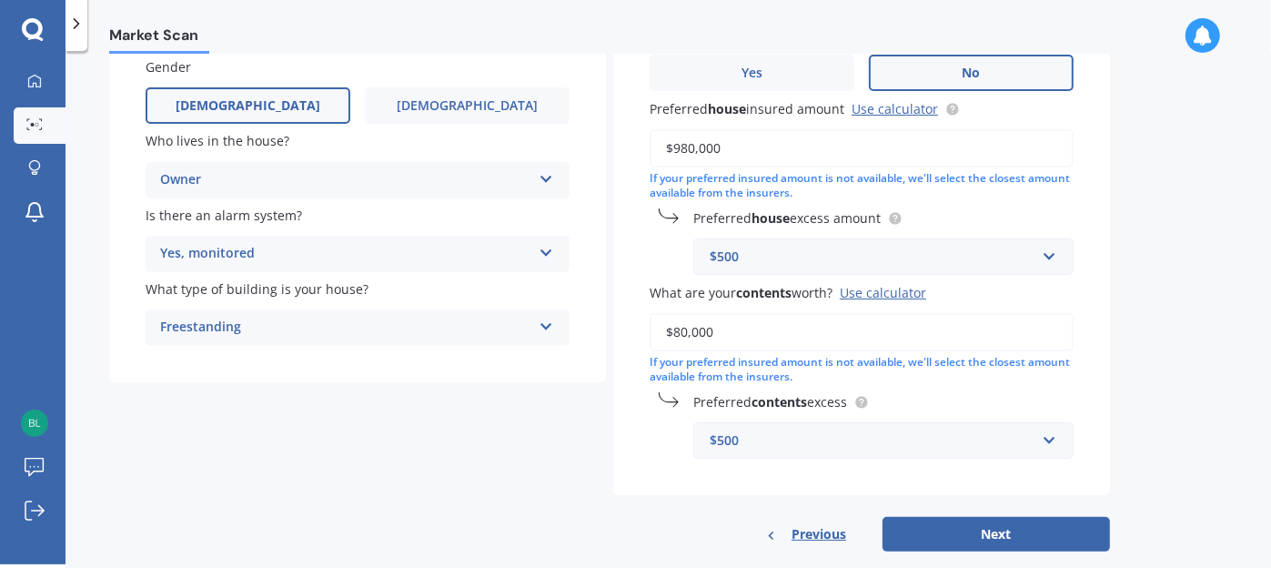
scroll to position [261, 0]
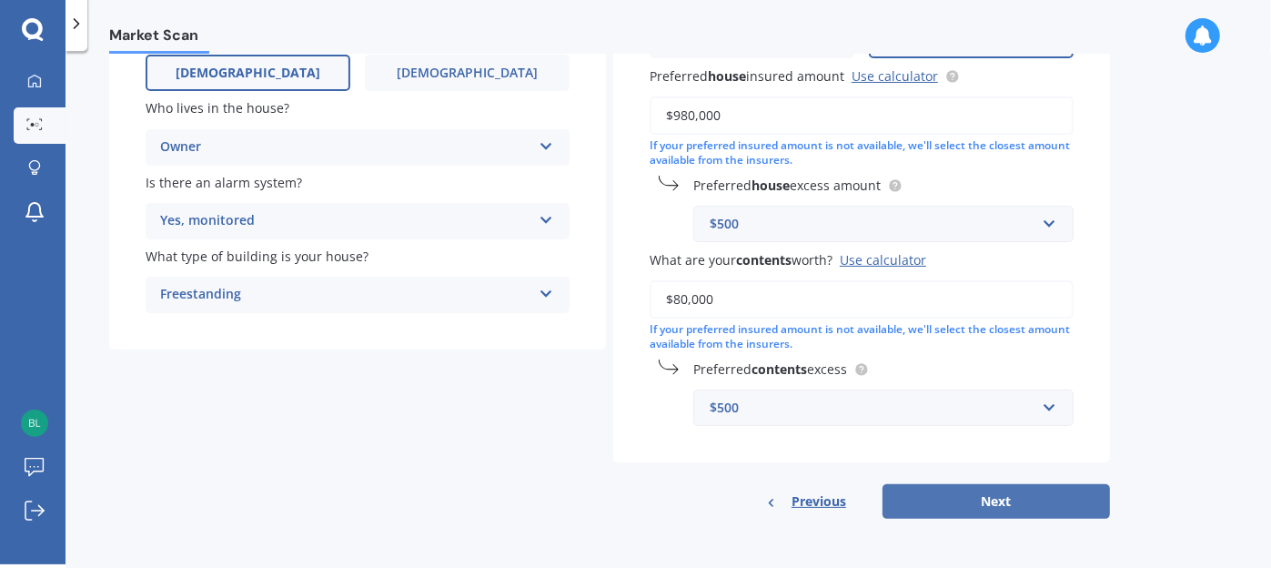
click at [972, 503] on button "Next" at bounding box center [995, 501] width 227 height 35
select select "12"
select select "1970"
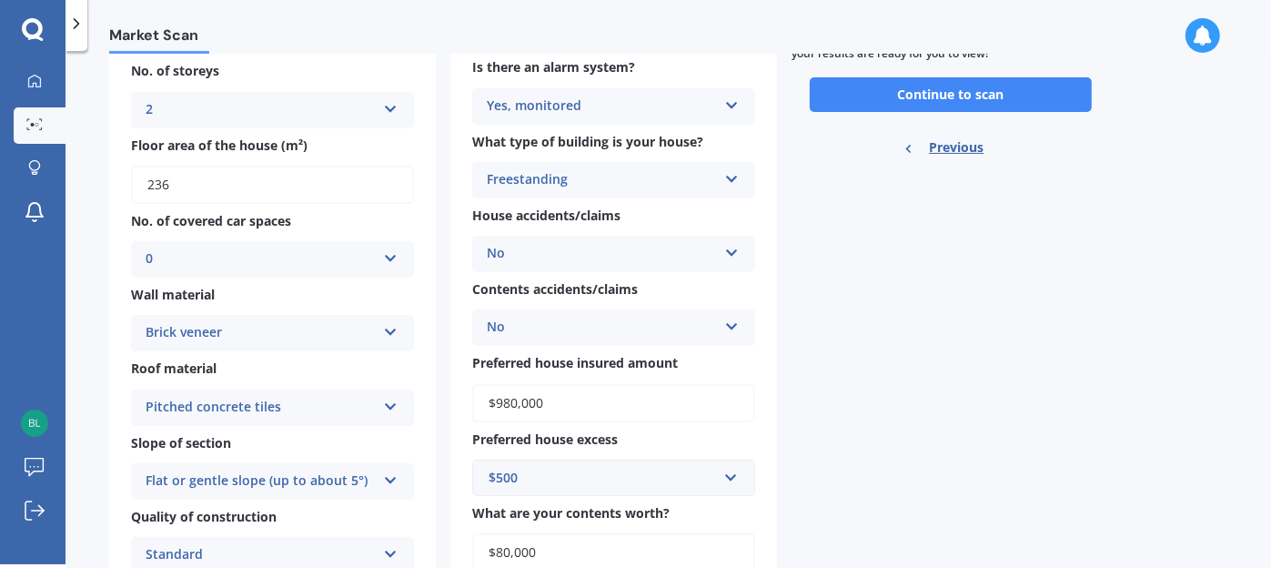
scroll to position [116, 0]
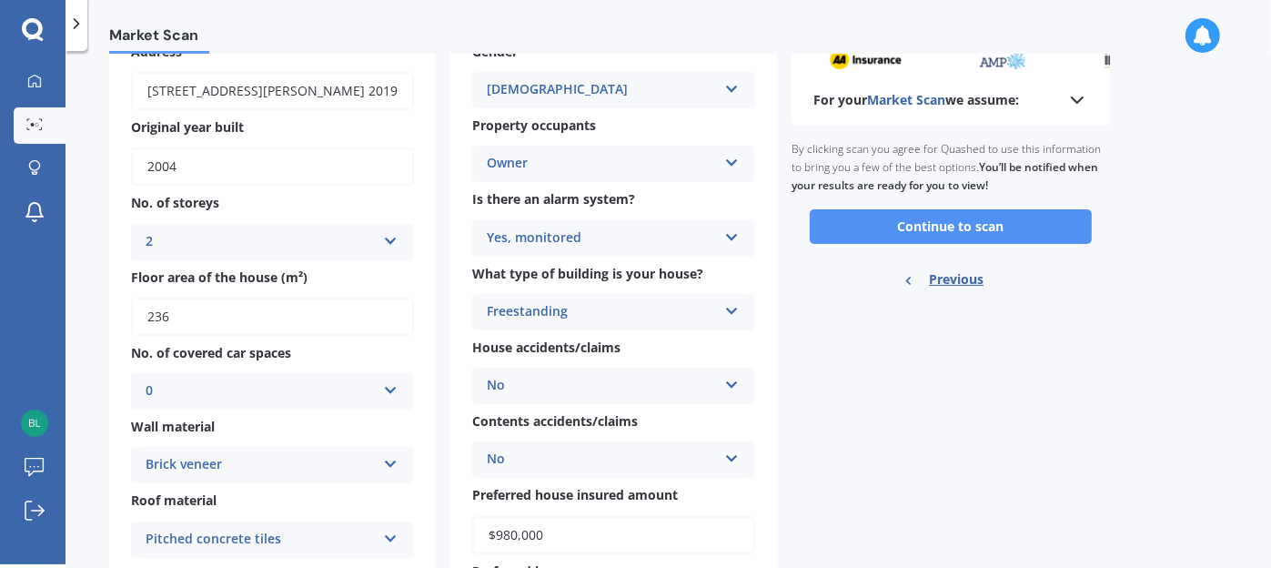
click at [930, 216] on button "Continue to scan" at bounding box center [950, 226] width 282 height 35
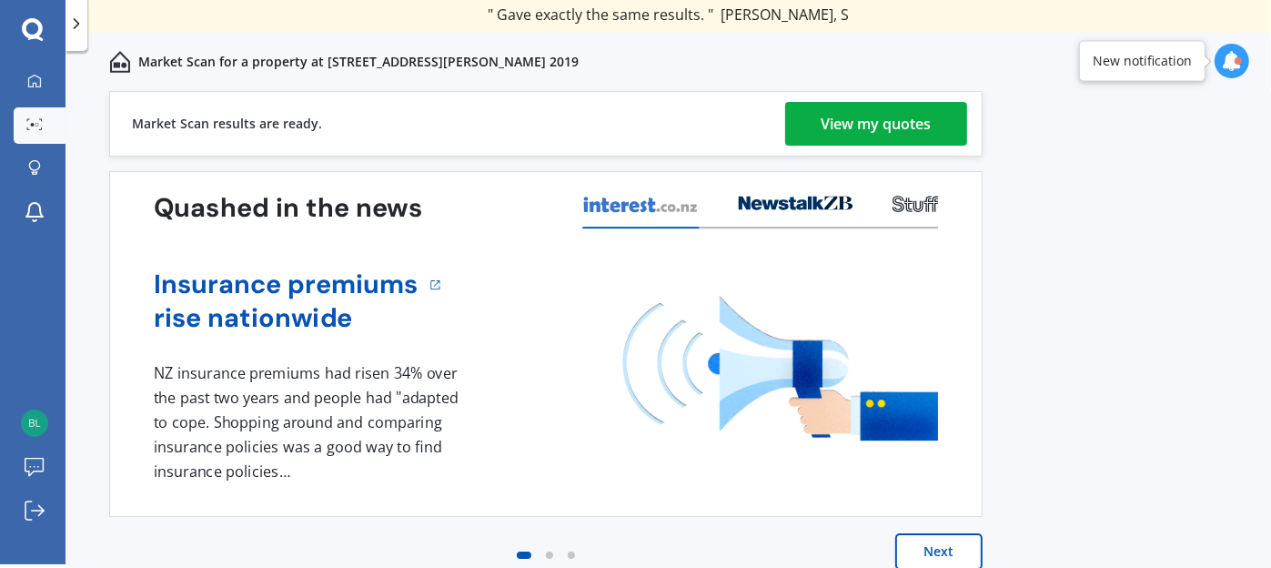
click at [824, 116] on div "View my quotes" at bounding box center [876, 124] width 110 height 44
